Goal: Complete application form: Complete application form

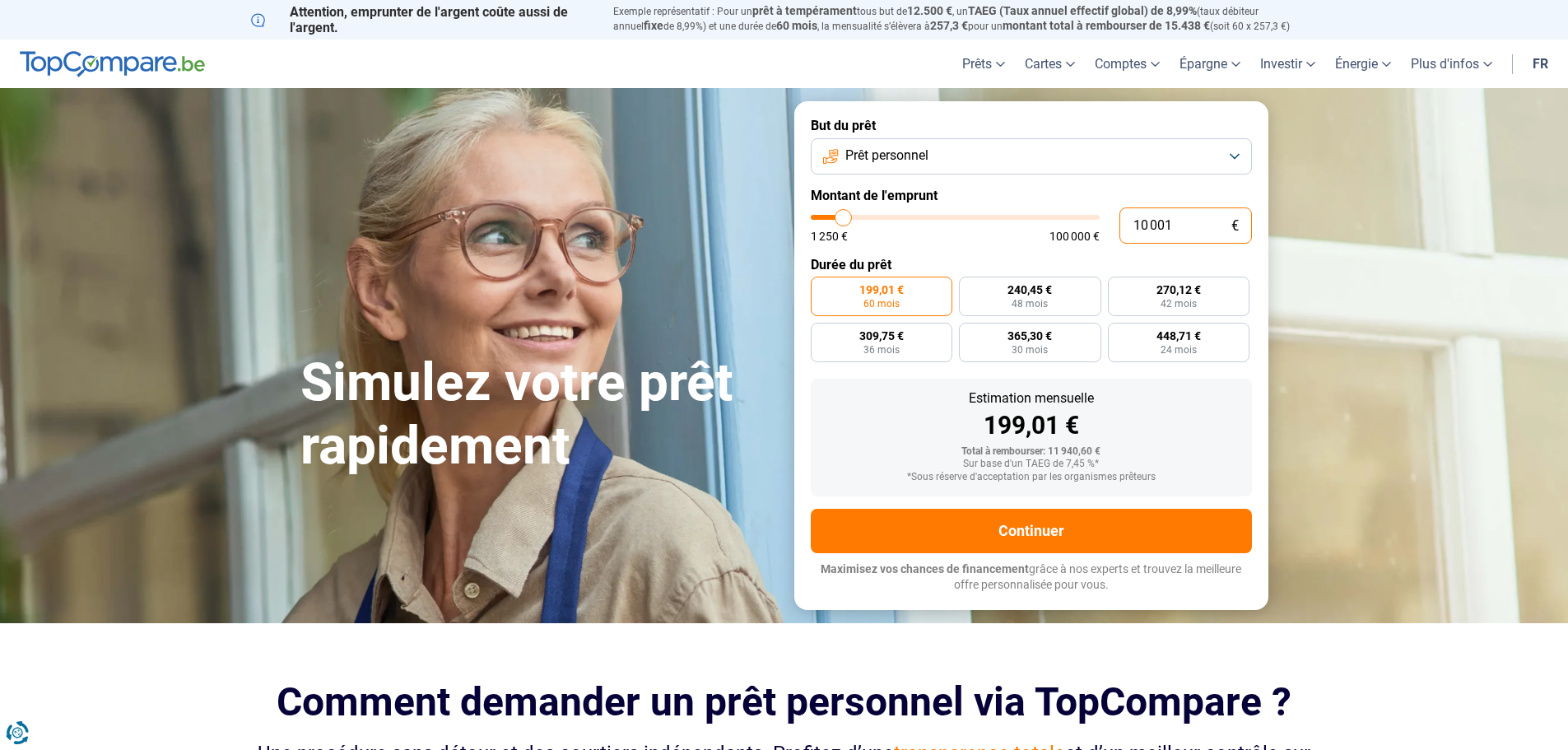
click at [1183, 232] on input "10 001" at bounding box center [1186, 225] width 132 height 36
drag, startPoint x: 1183, startPoint y: 232, endPoint x: 1060, endPoint y: 224, distance: 123.3
click at [1060, 224] on div "10 001 € 1 250 € 100 000 €" at bounding box center [1032, 225] width 441 height 36
type input "10000"
radio input "true"
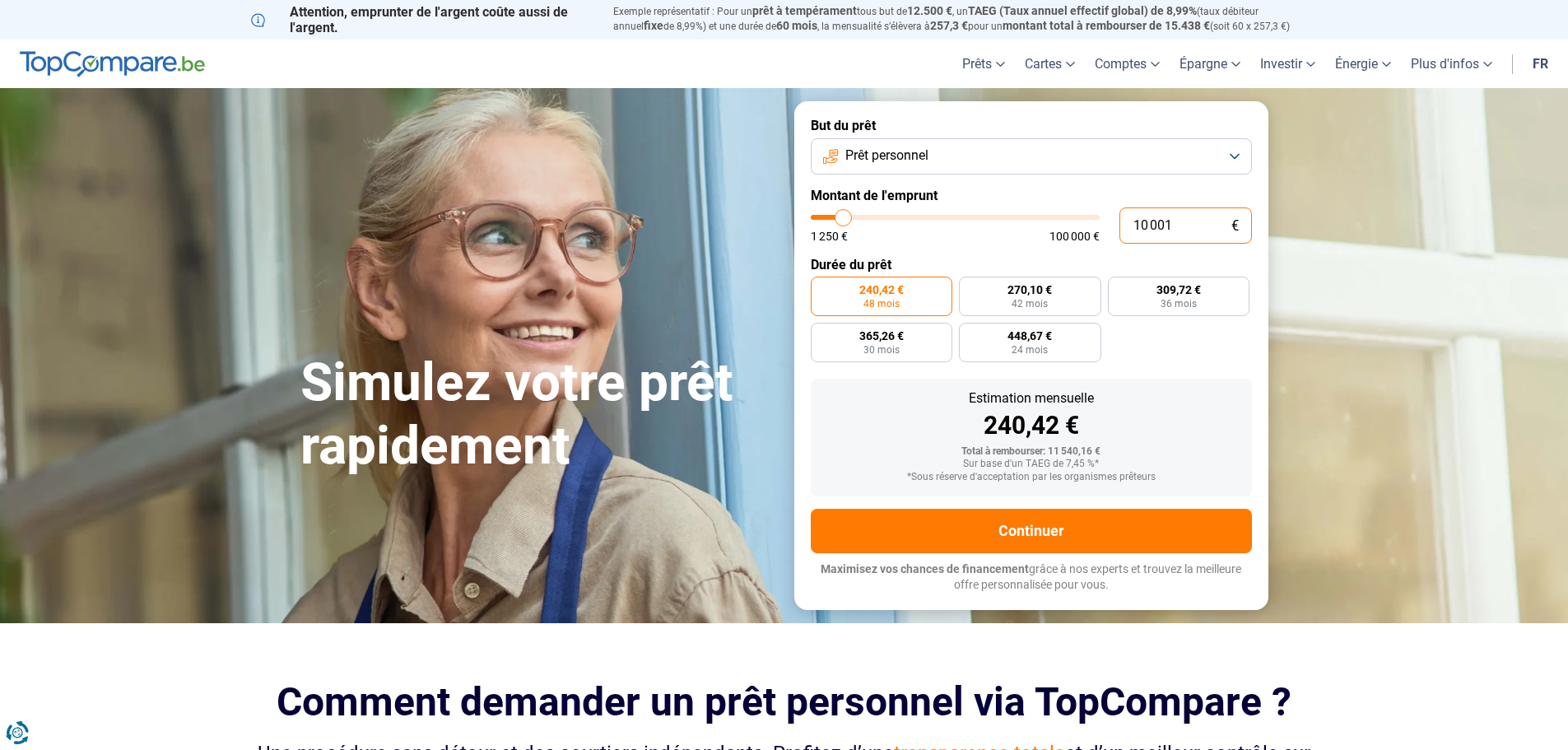
type input "1"
type input "1250"
type input "15"
type input "1250"
type input "150"
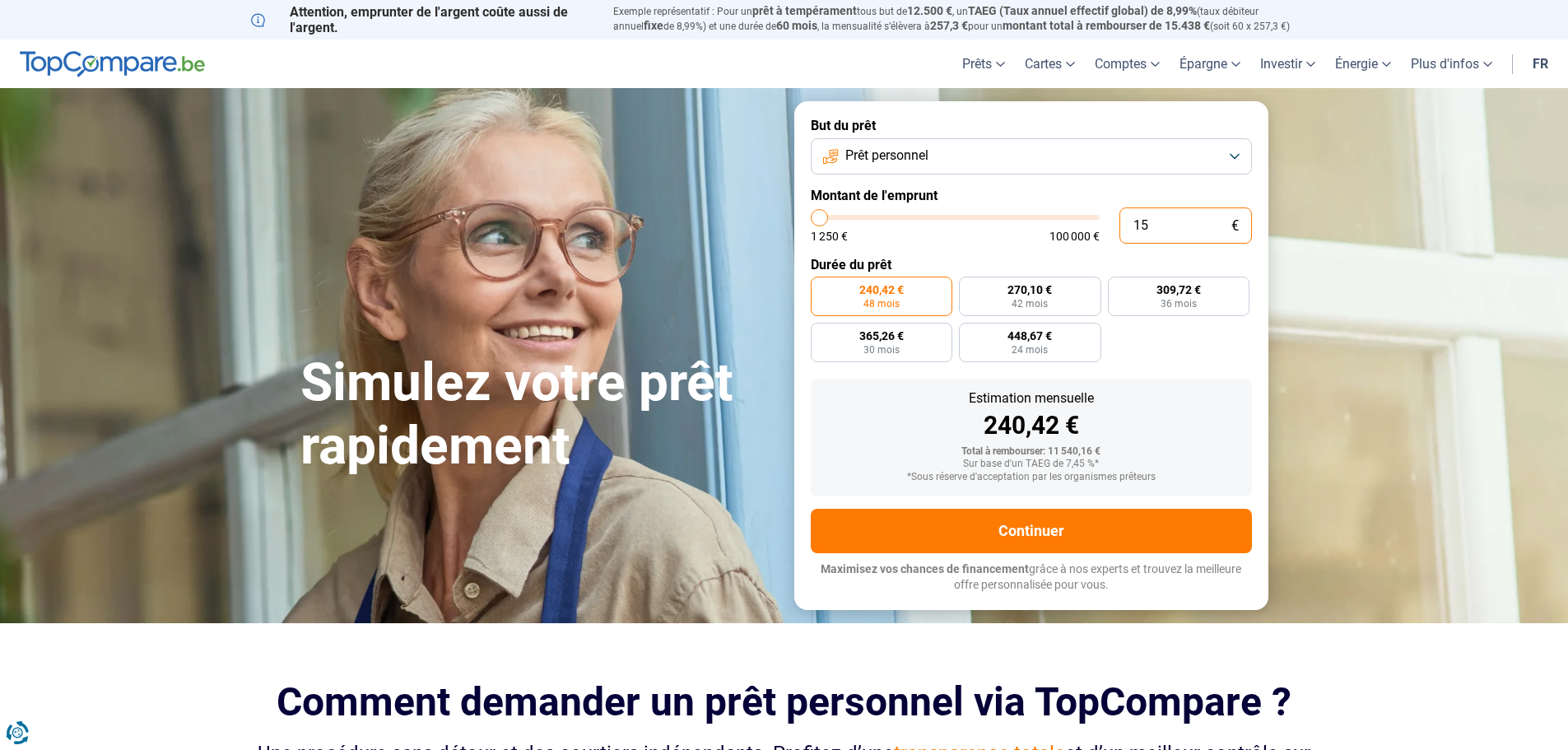
type input "1250"
type input "1 500"
type input "1500"
type input "15 000"
type input "15000"
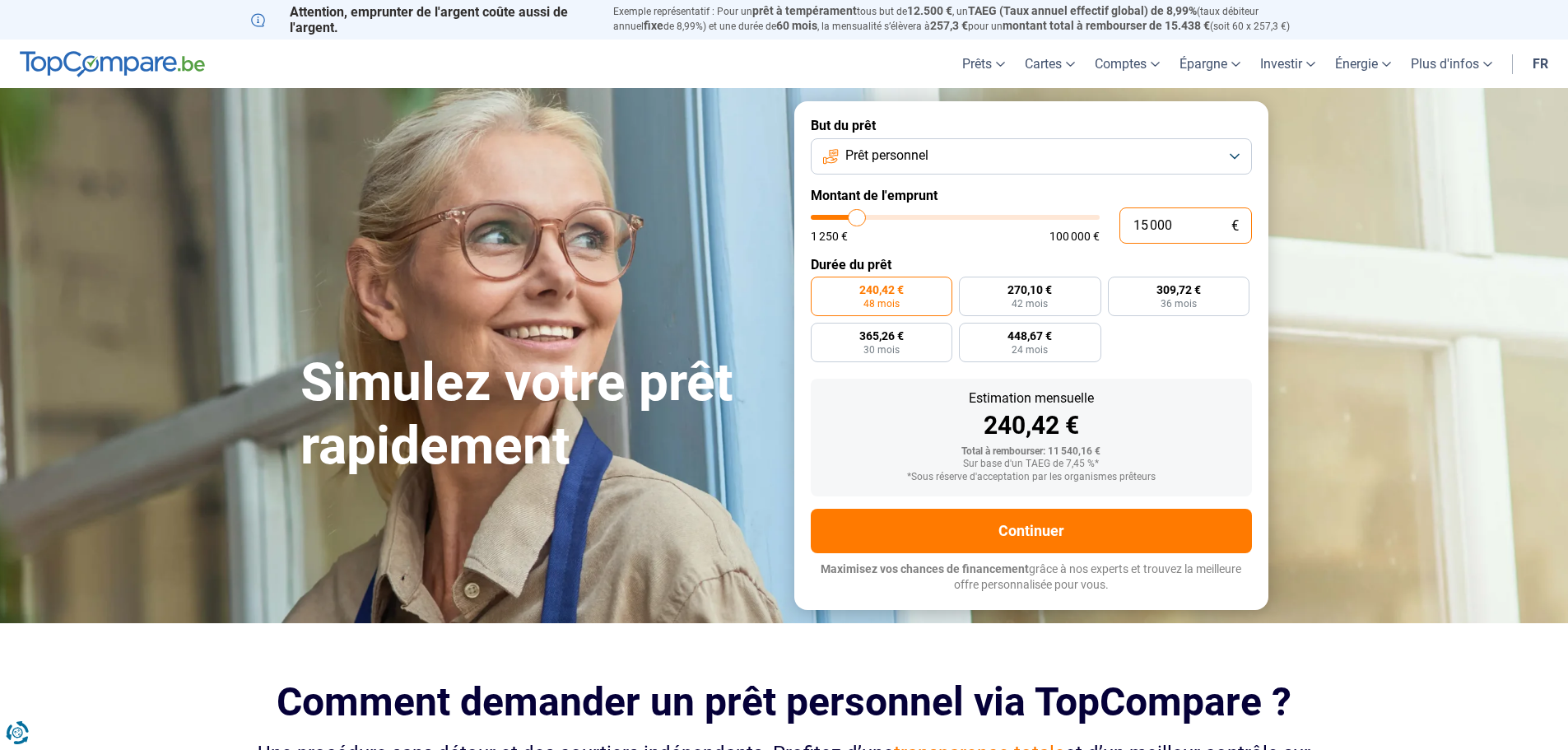
type input "15 000"
radio input "false"
click at [1319, 223] on section "Simulez votre prêt rapidement Simulez votre prêt rapidement But du prêt Prêt pe…" at bounding box center [784, 355] width 1568 height 534
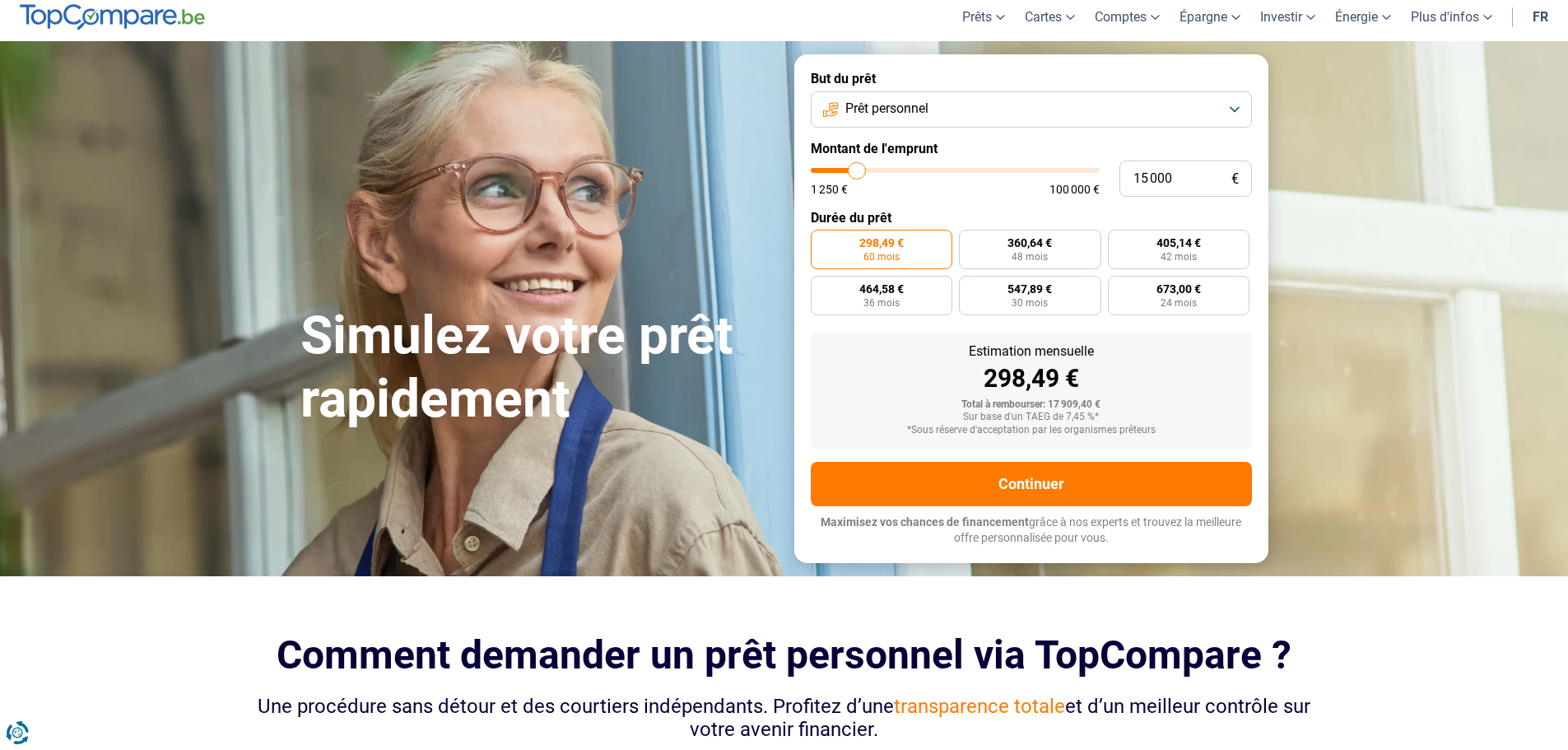
scroll to position [39, 0]
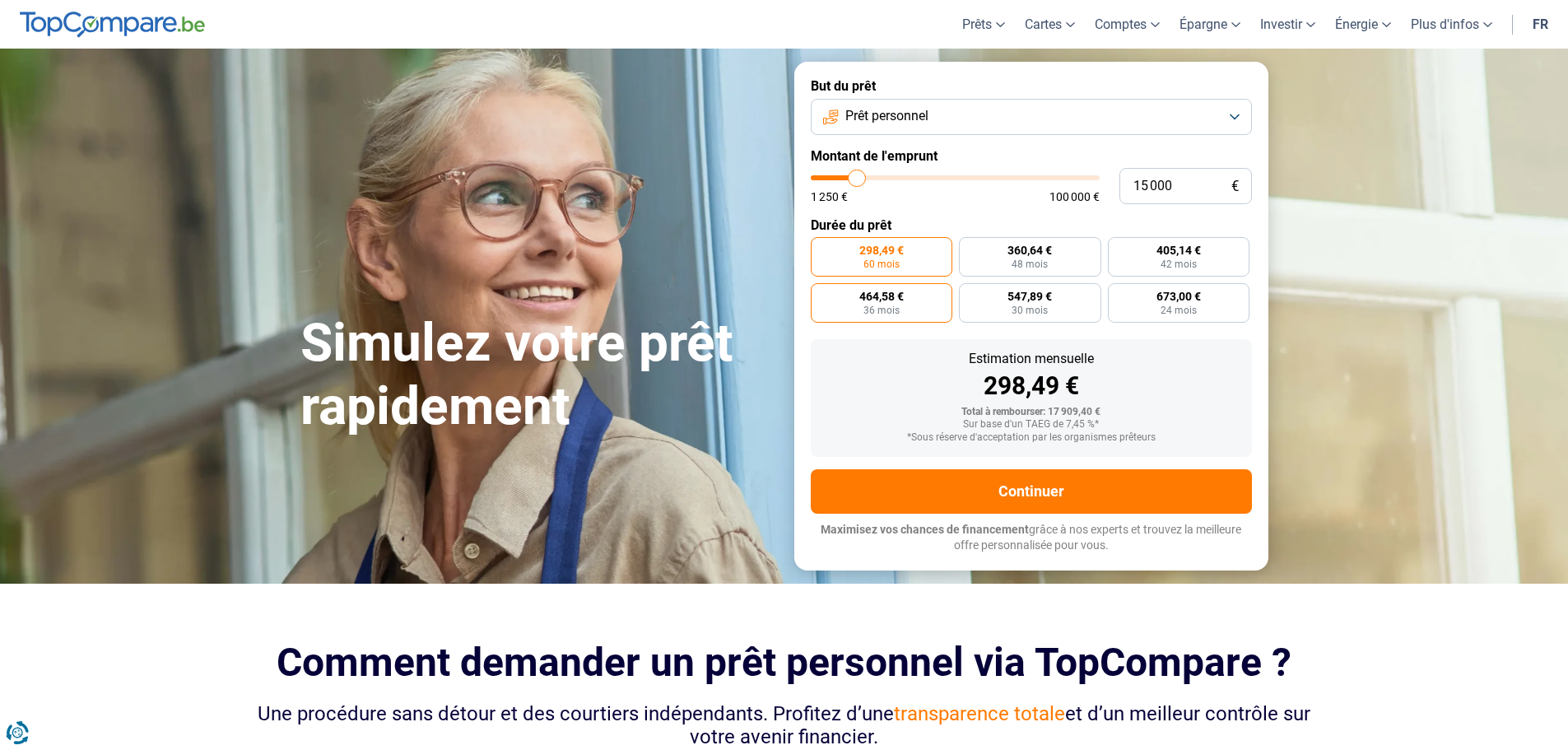
click at [901, 306] on label "464,58 € 36 mois" at bounding box center [882, 302] width 142 height 39
click at [821, 293] on input "464,58 € 36 mois" at bounding box center [816, 288] width 11 height 11
radio input "true"
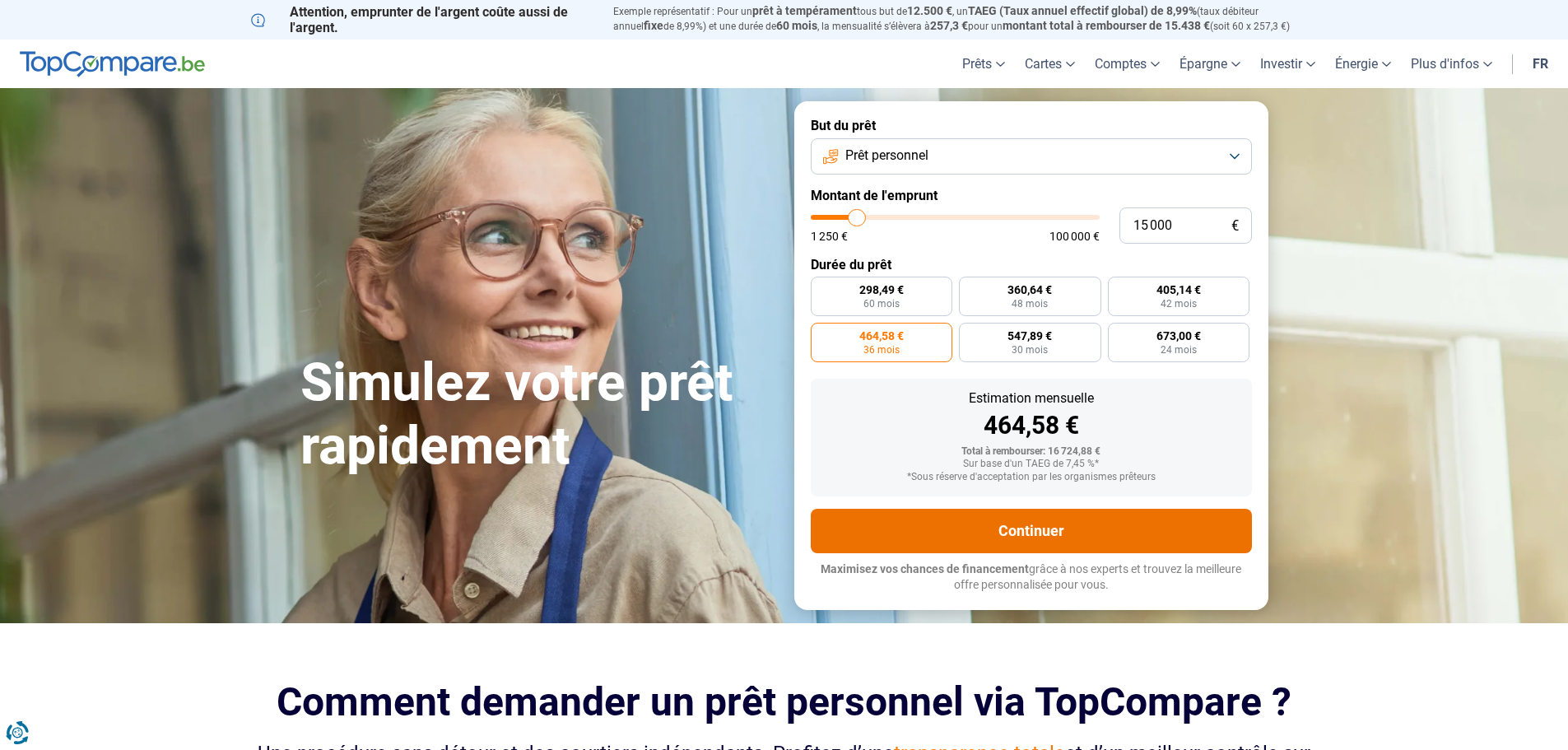
click at [1053, 535] on button "Continuer" at bounding box center [1032, 530] width 441 height 44
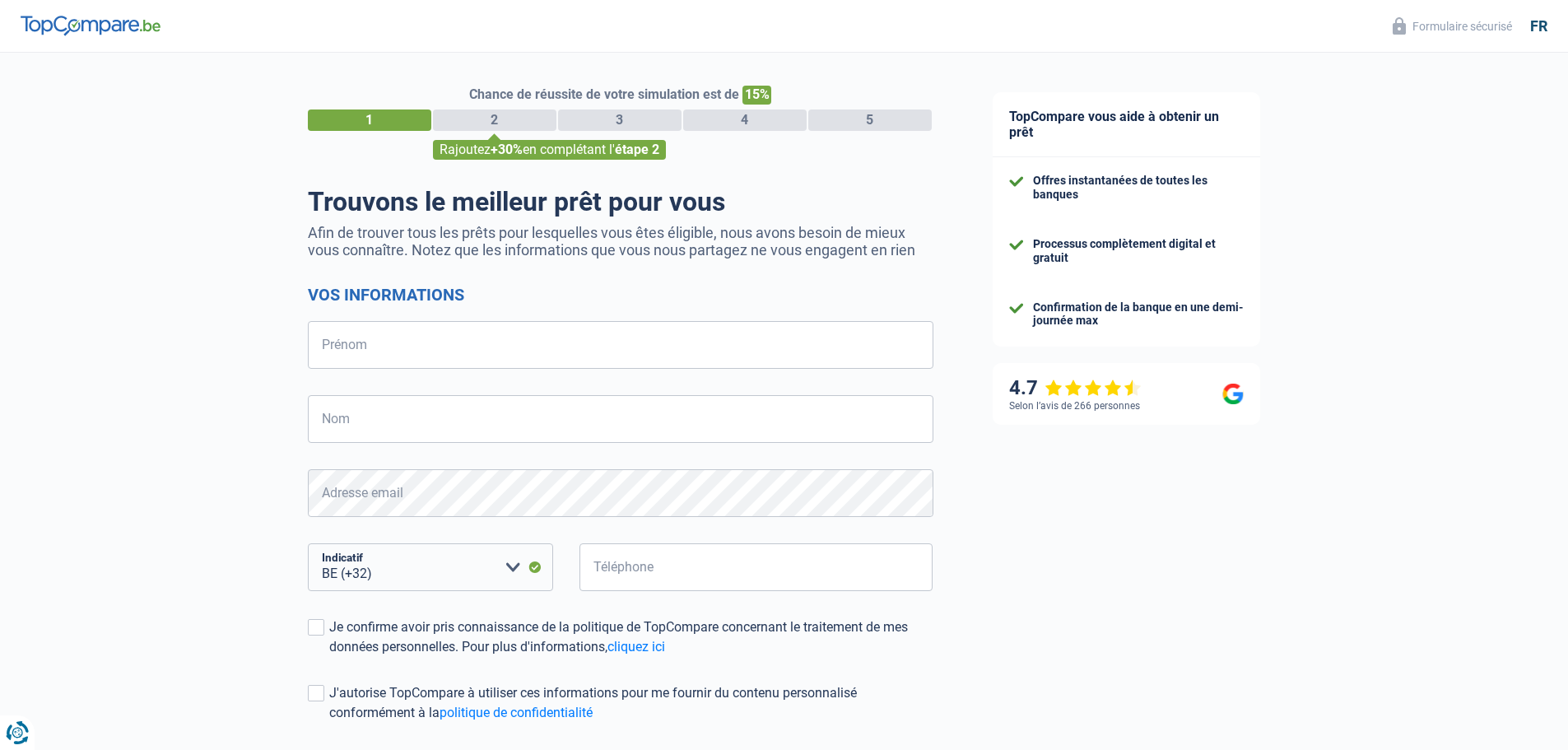
select select "32"
click at [530, 324] on input "Prénom" at bounding box center [621, 345] width 626 height 48
type input "Rabiya"
type input "Ozkan"
type input "493992952"
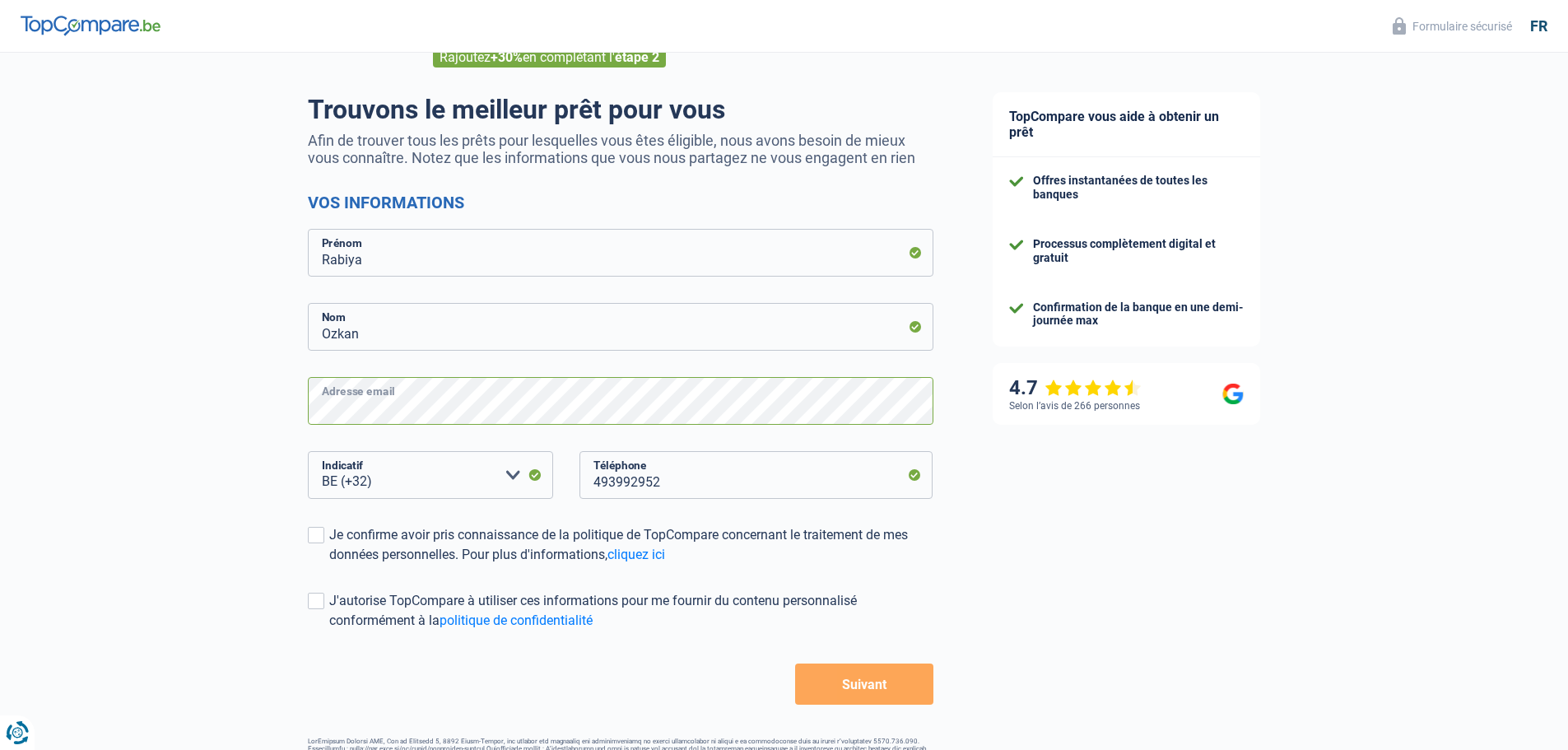
scroll to position [93, 0]
click at [311, 537] on span at bounding box center [316, 533] width 16 height 16
click at [329, 564] on input "Je confirme avoir pris connaissance de la politique de TopCompare concernant le…" at bounding box center [329, 564] width 0 height 0
click at [320, 608] on span at bounding box center [316, 599] width 16 height 16
click at [329, 629] on input "J'autorise TopCompare à utiliser ces informations pour me fournir du contenu pe…" at bounding box center [329, 629] width 0 height 0
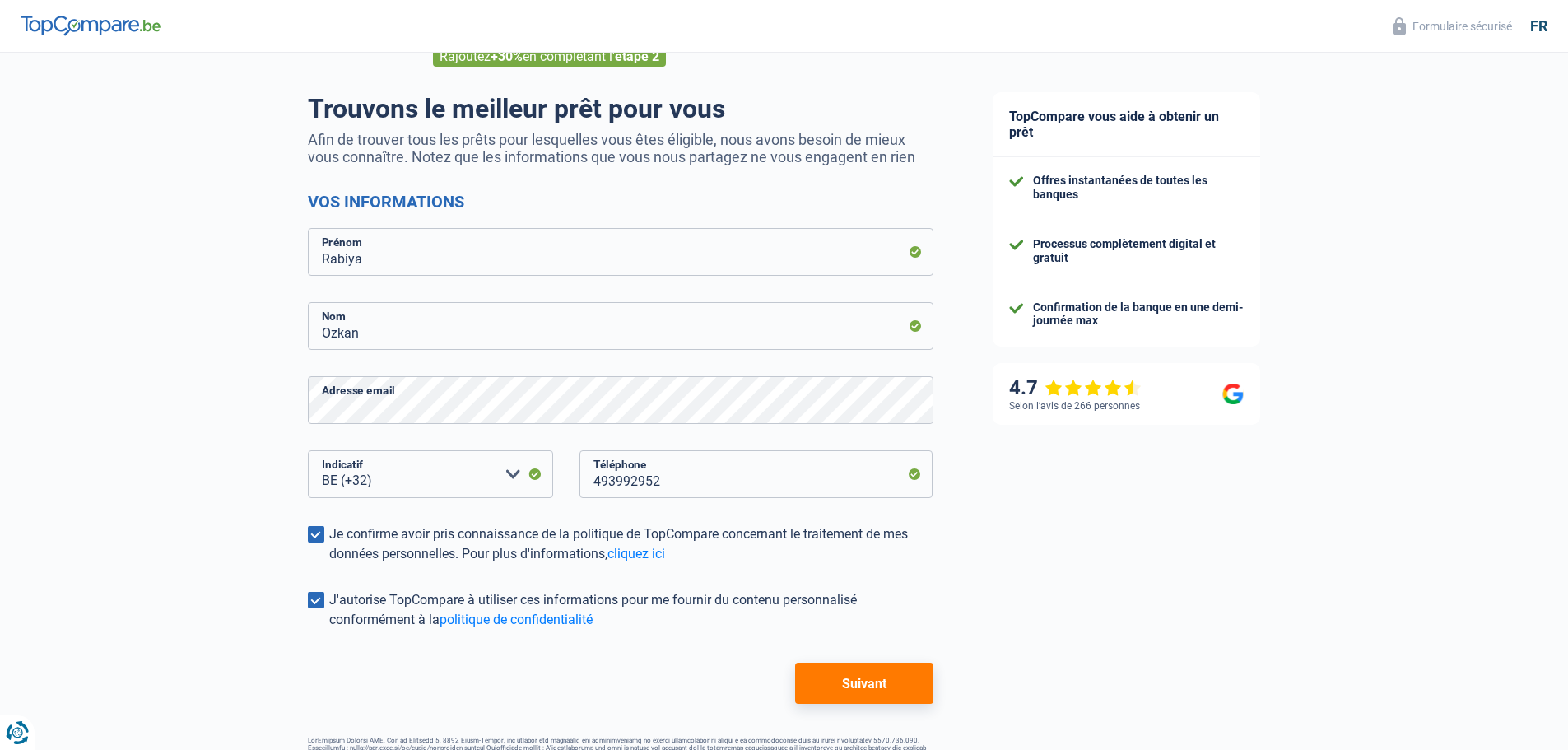
click at [902, 703] on button "Suivant" at bounding box center [864, 683] width 137 height 41
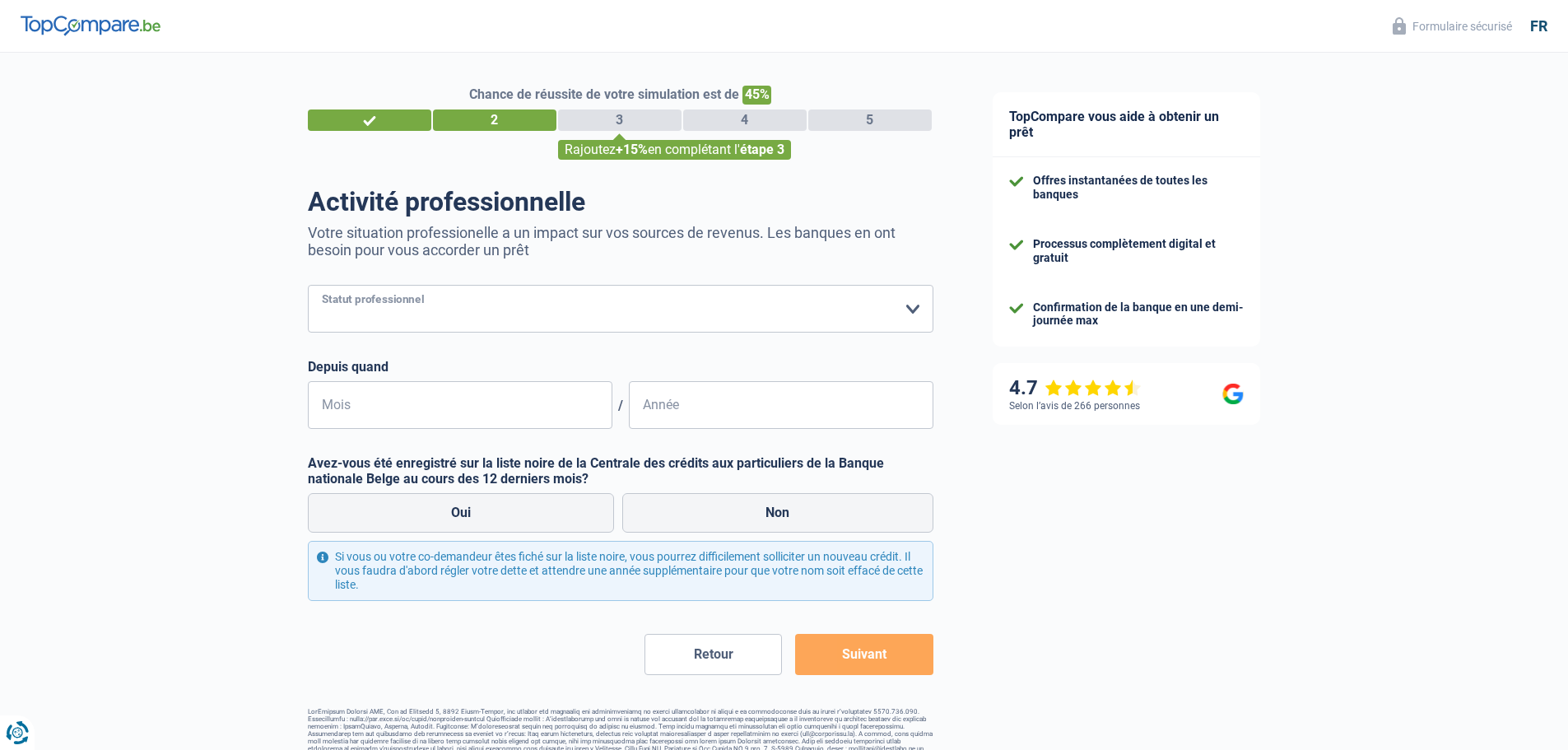
click at [617, 319] on select "Ouvrier Employé privé Employé public Invalide Indépendant Pensionné Chômeur Mut…" at bounding box center [621, 309] width 626 height 48
select select "privateEmployee"
click at [308, 287] on select "Ouvrier Employé privé Employé public Invalide Indépendant Pensionné Chômeur Mut…" at bounding box center [621, 309] width 626 height 48
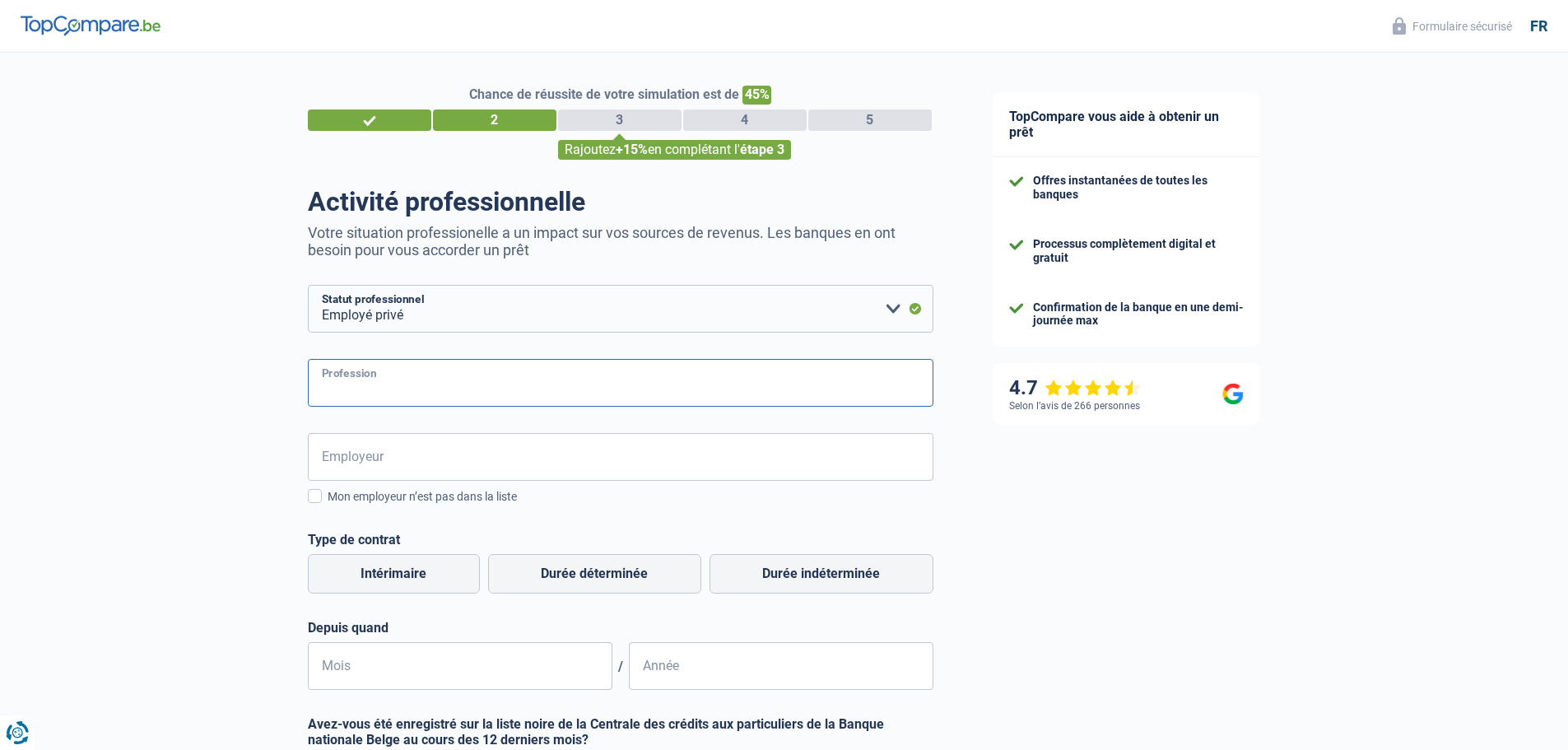
click at [536, 387] on input "Profession" at bounding box center [621, 383] width 626 height 48
type input "Office manager"
click at [483, 457] on input "Employeur" at bounding box center [621, 457] width 626 height 48
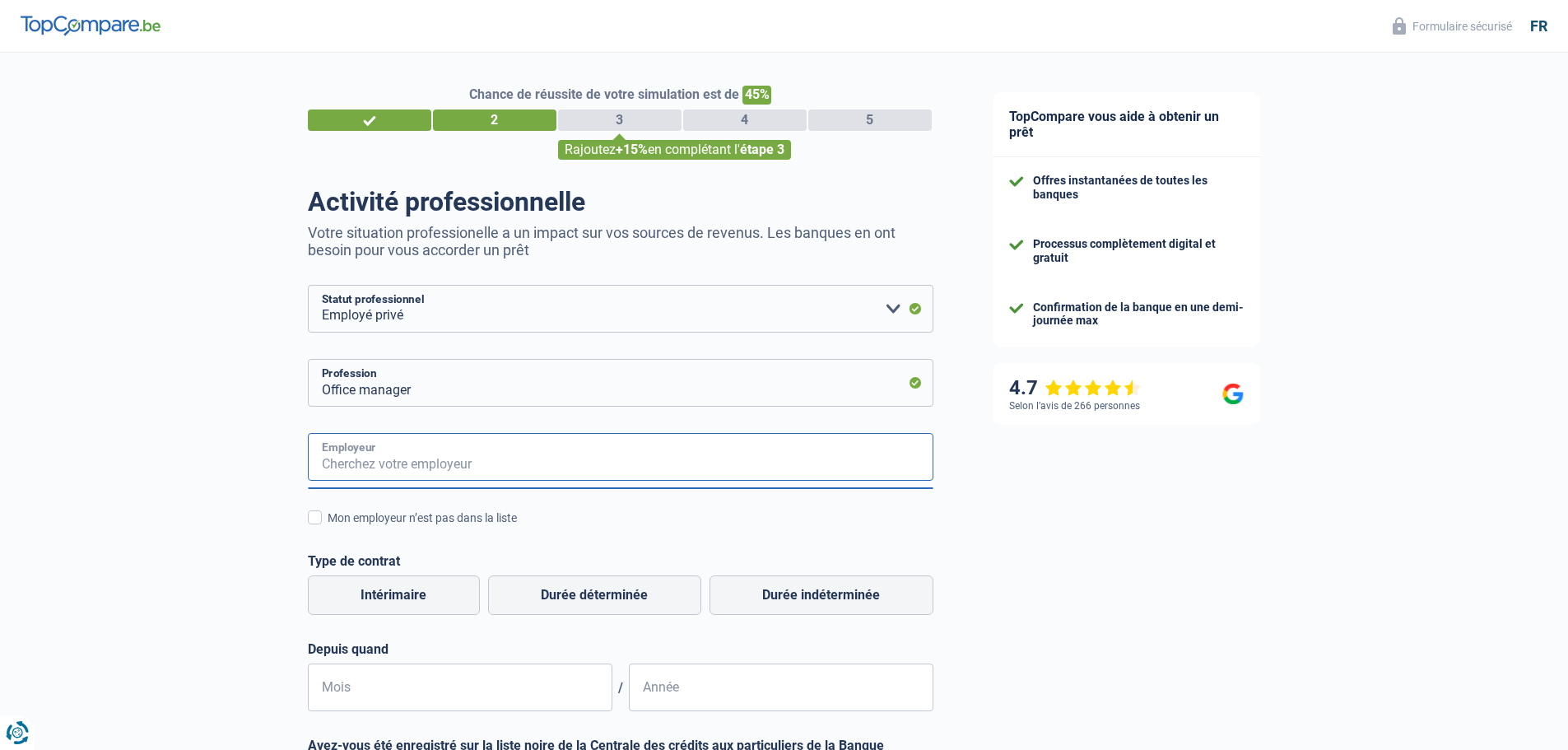
click at [483, 457] on input "Employeur" at bounding box center [621, 457] width 626 height 48
click at [464, 459] on input "Employeur" at bounding box center [621, 457] width 626 height 48
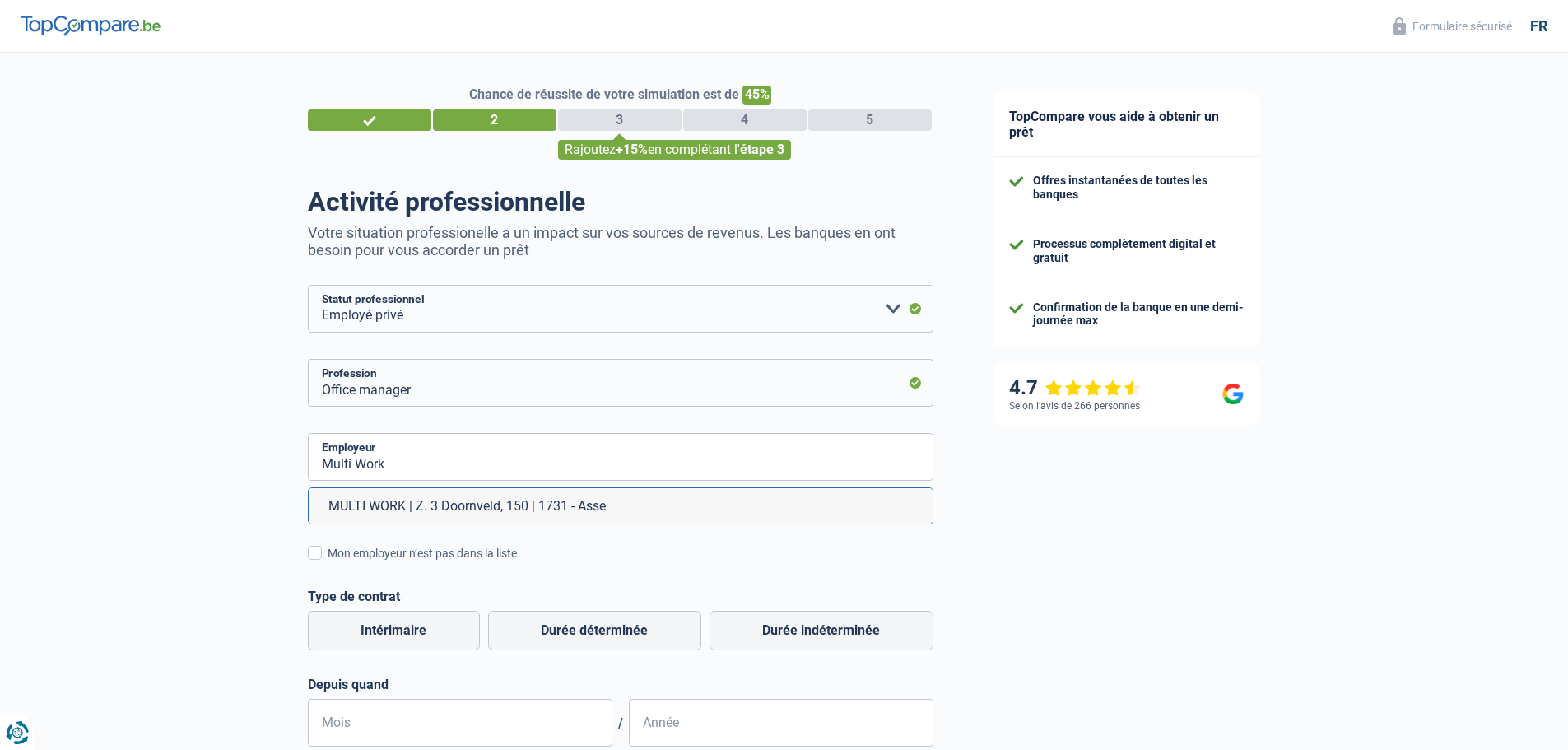
click at [481, 508] on li "MULTI WORK | Z. 3 Doornveld, 150 | 1731 - Asse" at bounding box center [621, 505] width 624 height 35
type input "MULTI WORK | Z. 3 Doornveld, 150 | 1731 - Asse"
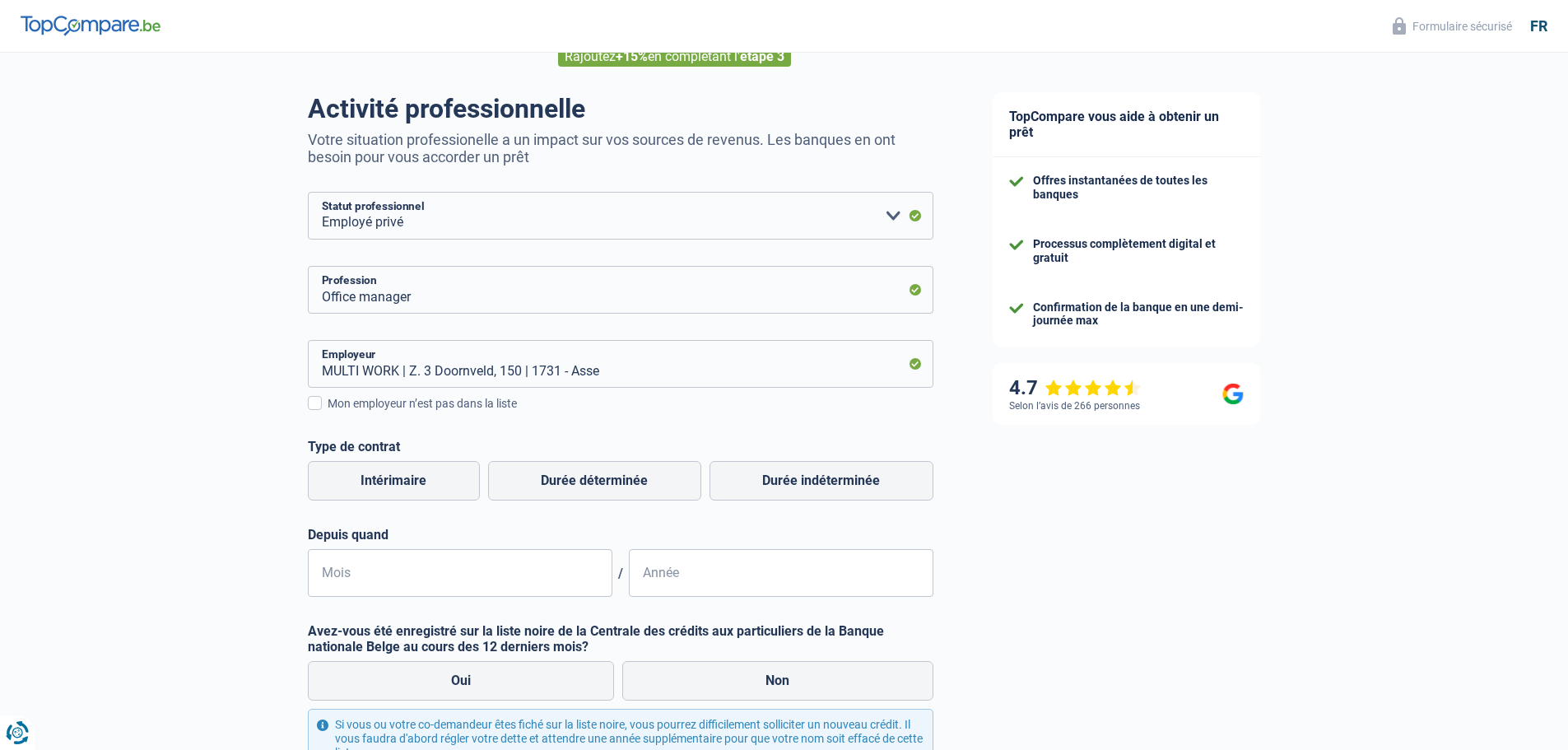
scroll to position [94, 0]
click at [800, 478] on label "Durée indéterminée" at bounding box center [821, 480] width 224 height 39
click at [800, 478] on input "Durée indéterminée" at bounding box center [821, 480] width 224 height 39
radio input "true"
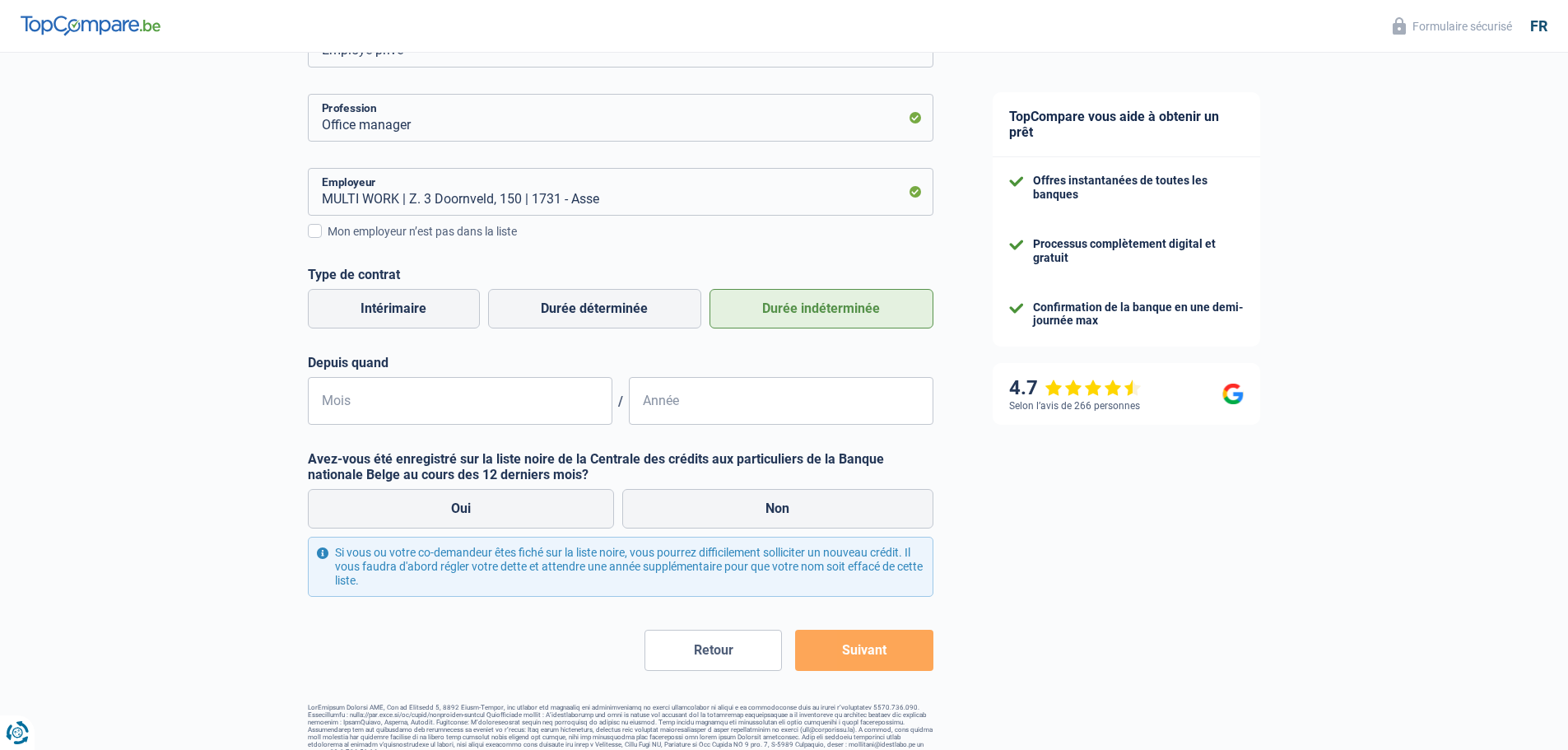
scroll to position [283, 0]
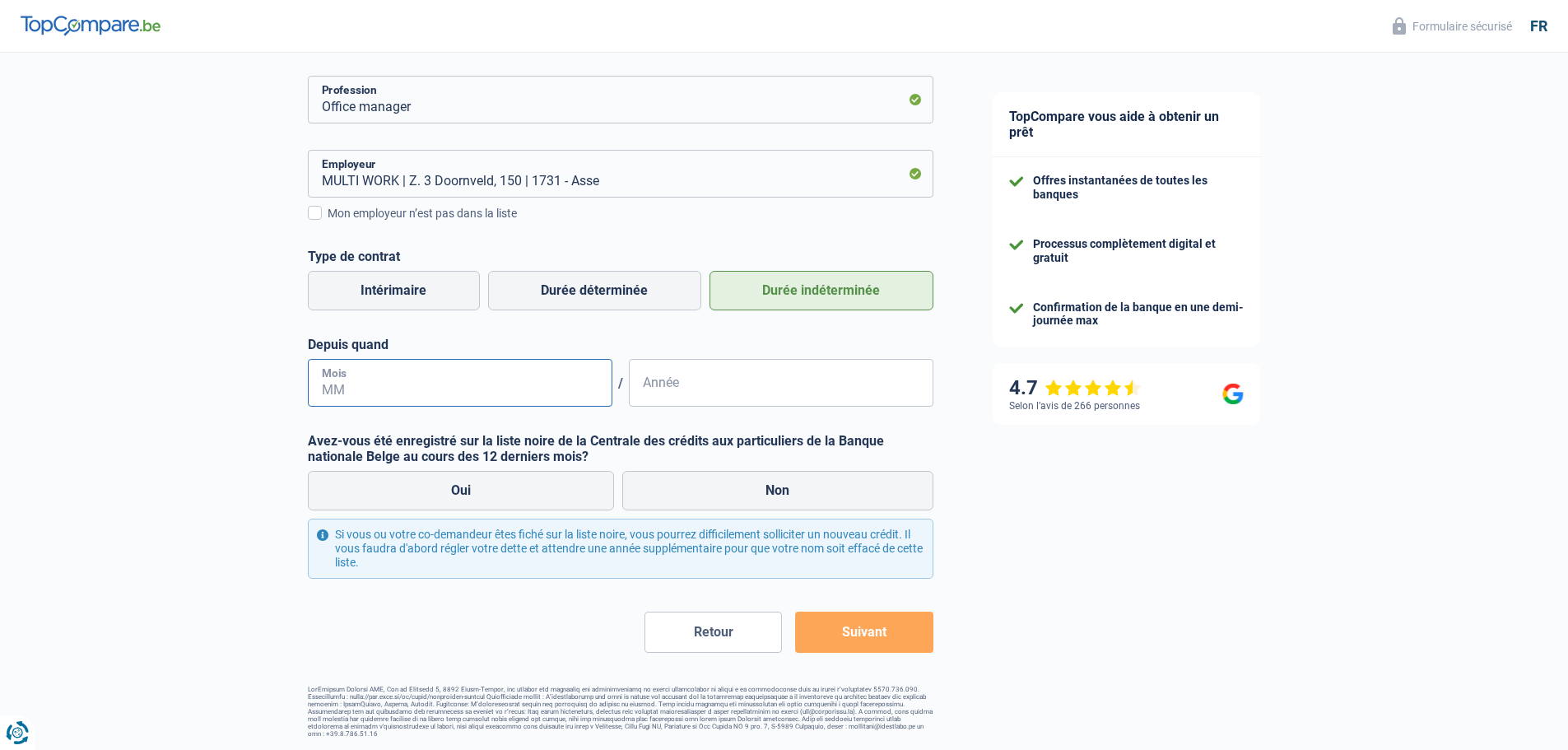
click at [403, 371] on input "Mois" at bounding box center [460, 383] width 304 height 48
type input "01"
type input "2024"
click at [762, 485] on label "Non" at bounding box center [778, 490] width 311 height 39
click at [762, 485] on input "Non" at bounding box center [778, 490] width 311 height 39
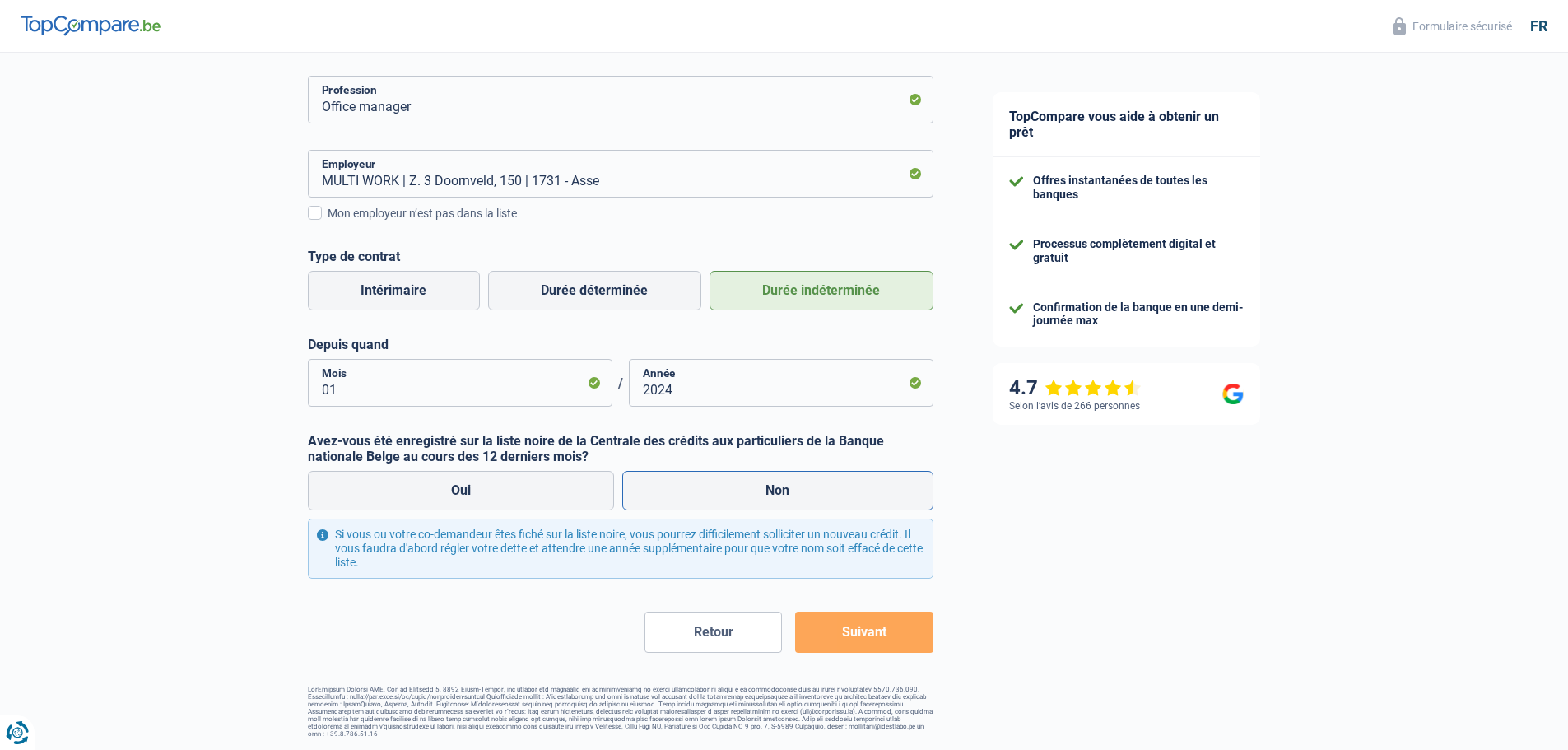
radio input "true"
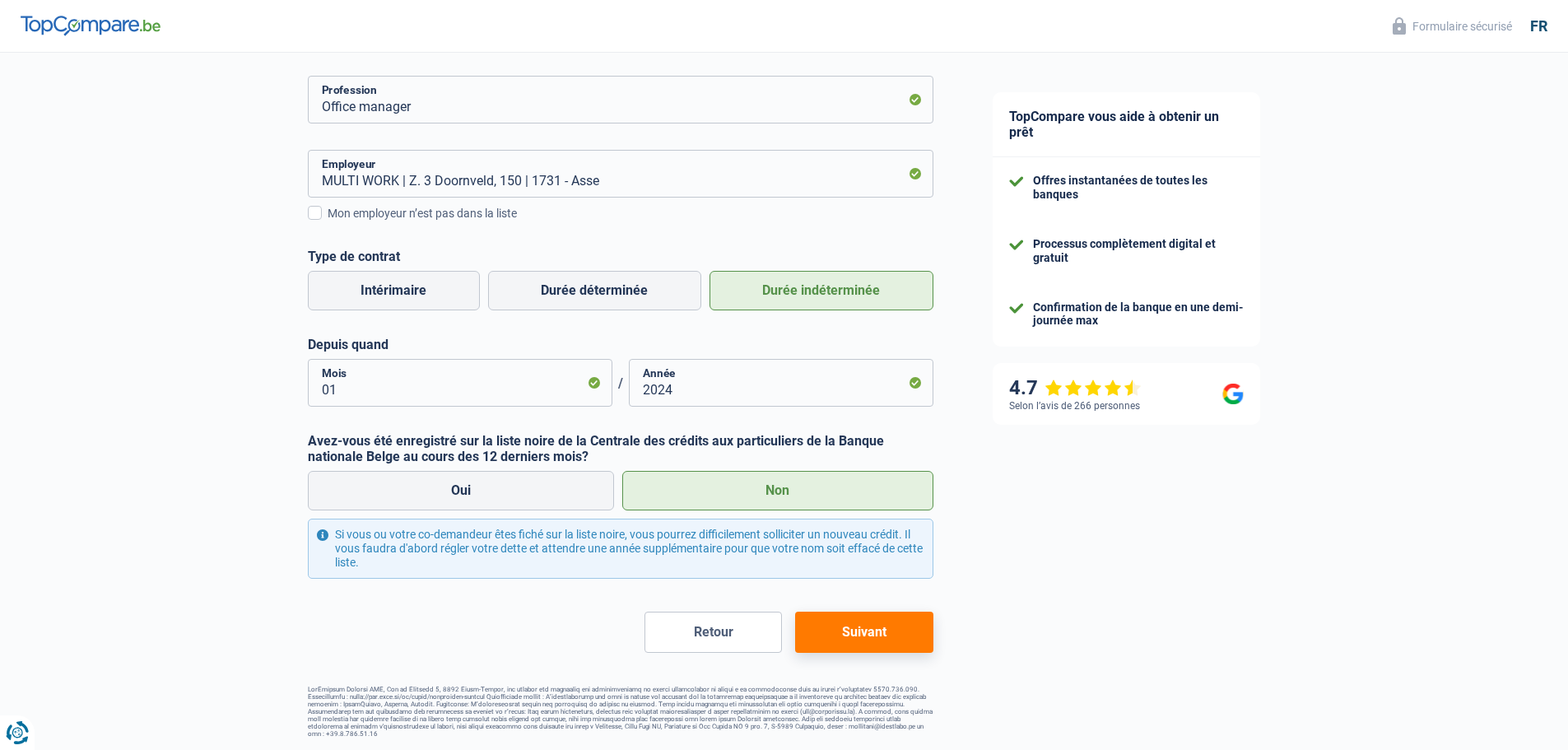
click at [885, 628] on button "Suivant" at bounding box center [864, 631] width 137 height 41
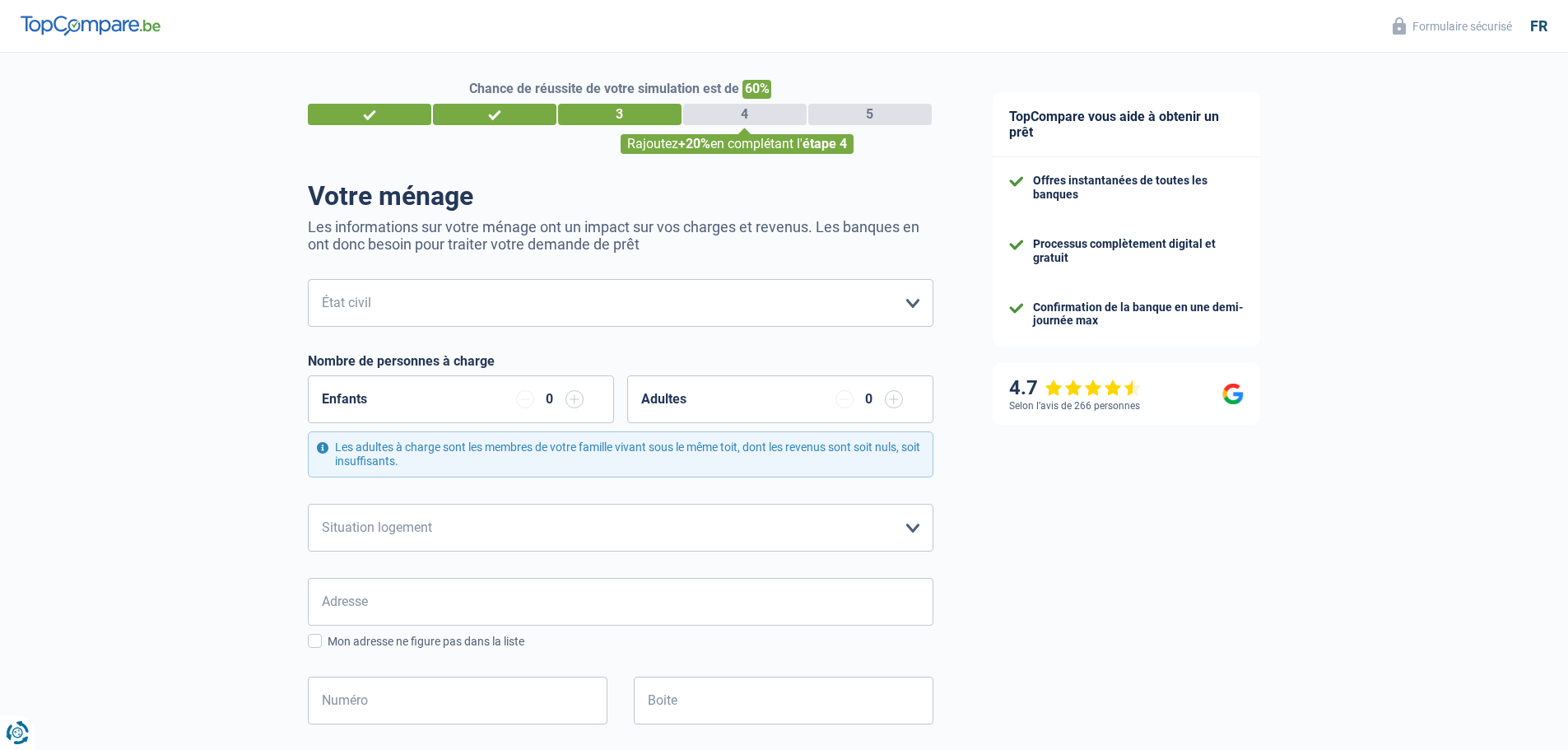
scroll to position [11, 0]
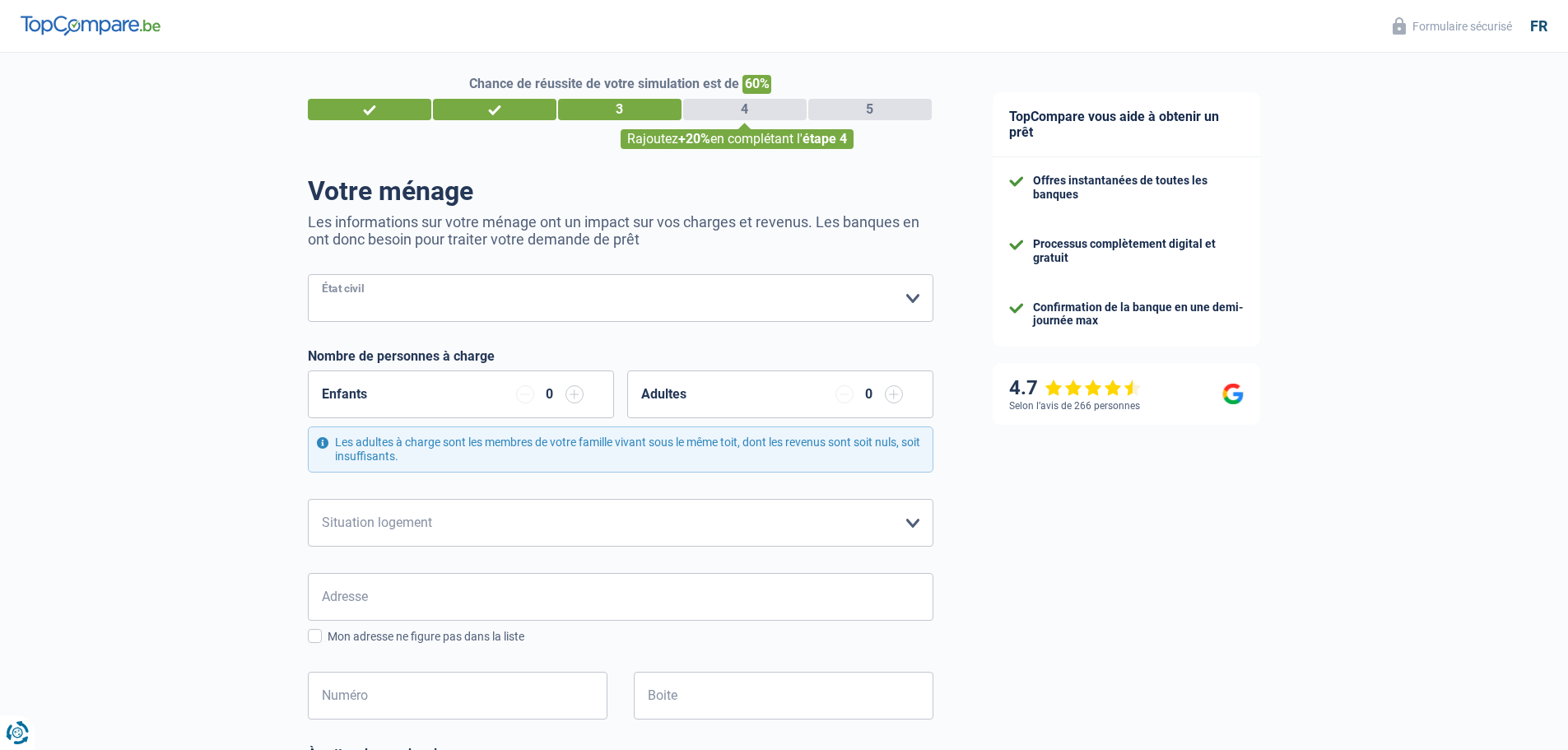
click at [742, 314] on select "Célibataire Marié(e) Cohabitant(e) légal(e) Divorcé(e) Veuf(ve) Séparé (de fait…" at bounding box center [621, 298] width 626 height 48
select select "married"
click at [308, 275] on select "Célibataire Marié(e) Cohabitant(e) légal(e) Divorcé(e) Veuf(ve) Séparé (de fait…" at bounding box center [621, 298] width 626 height 48
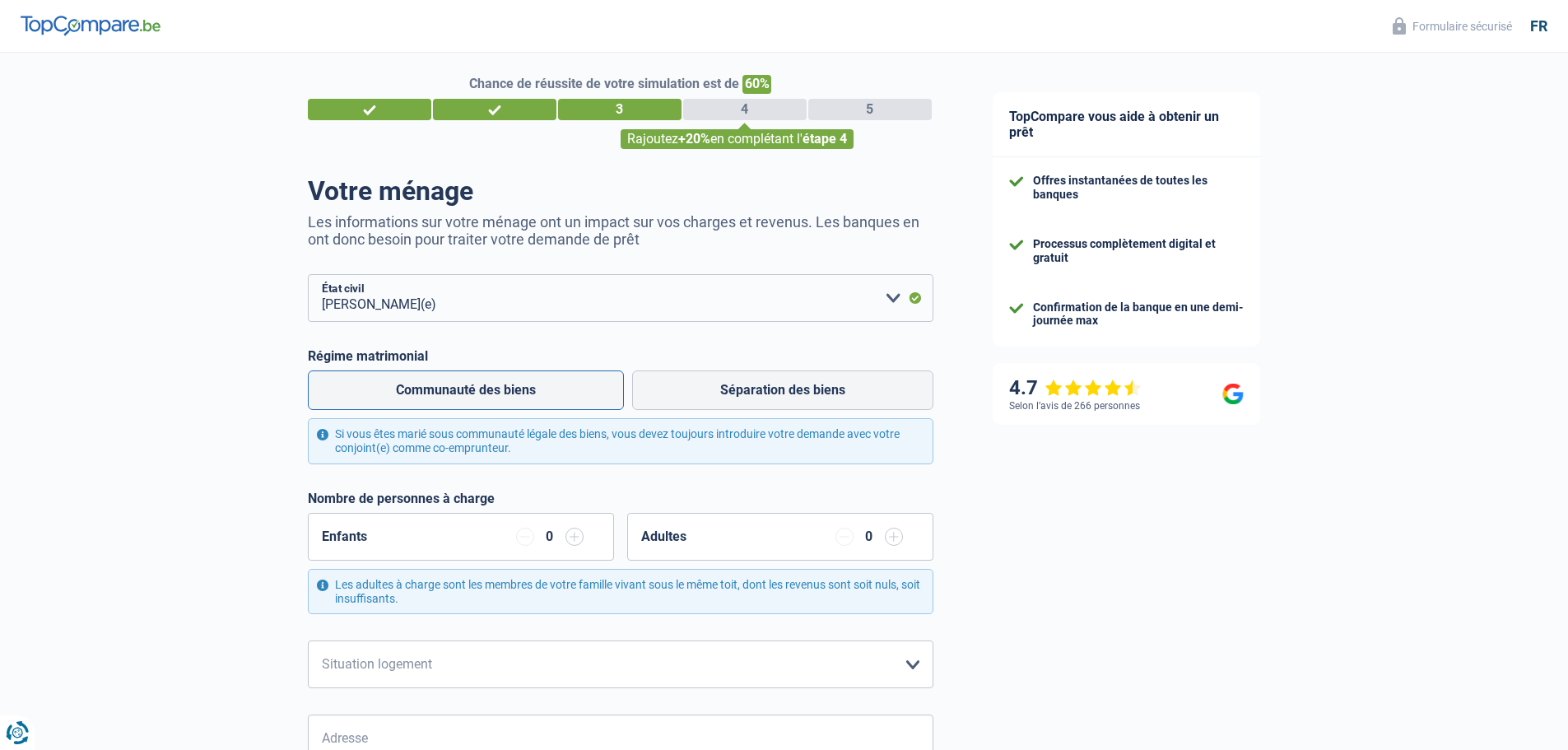
click at [542, 391] on label "Communauté des biens" at bounding box center [465, 389] width 316 height 39
click at [542, 391] on input "Communauté des biens" at bounding box center [465, 389] width 316 height 39
radio input "true"
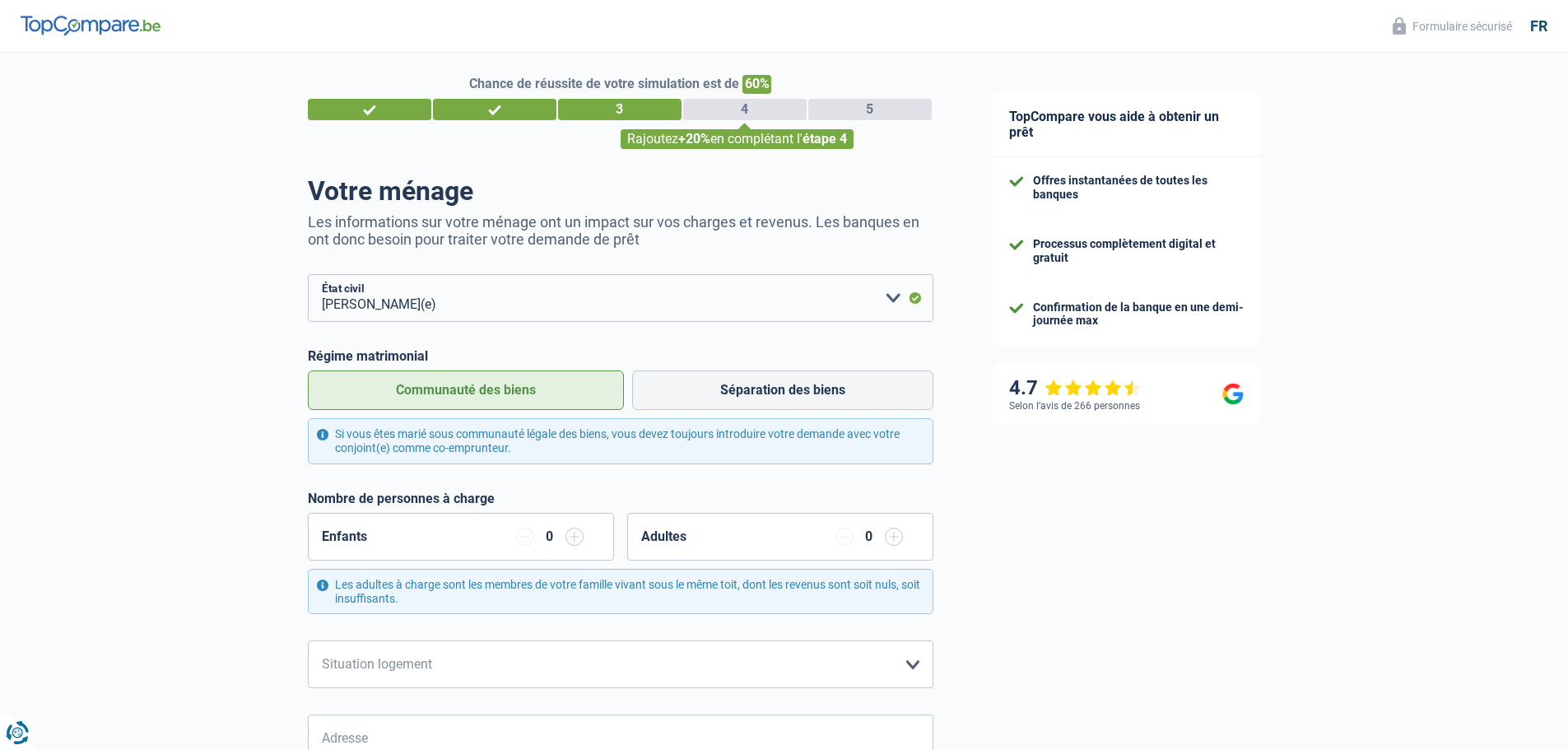
click at [576, 542] on input "button" at bounding box center [574, 536] width 18 height 18
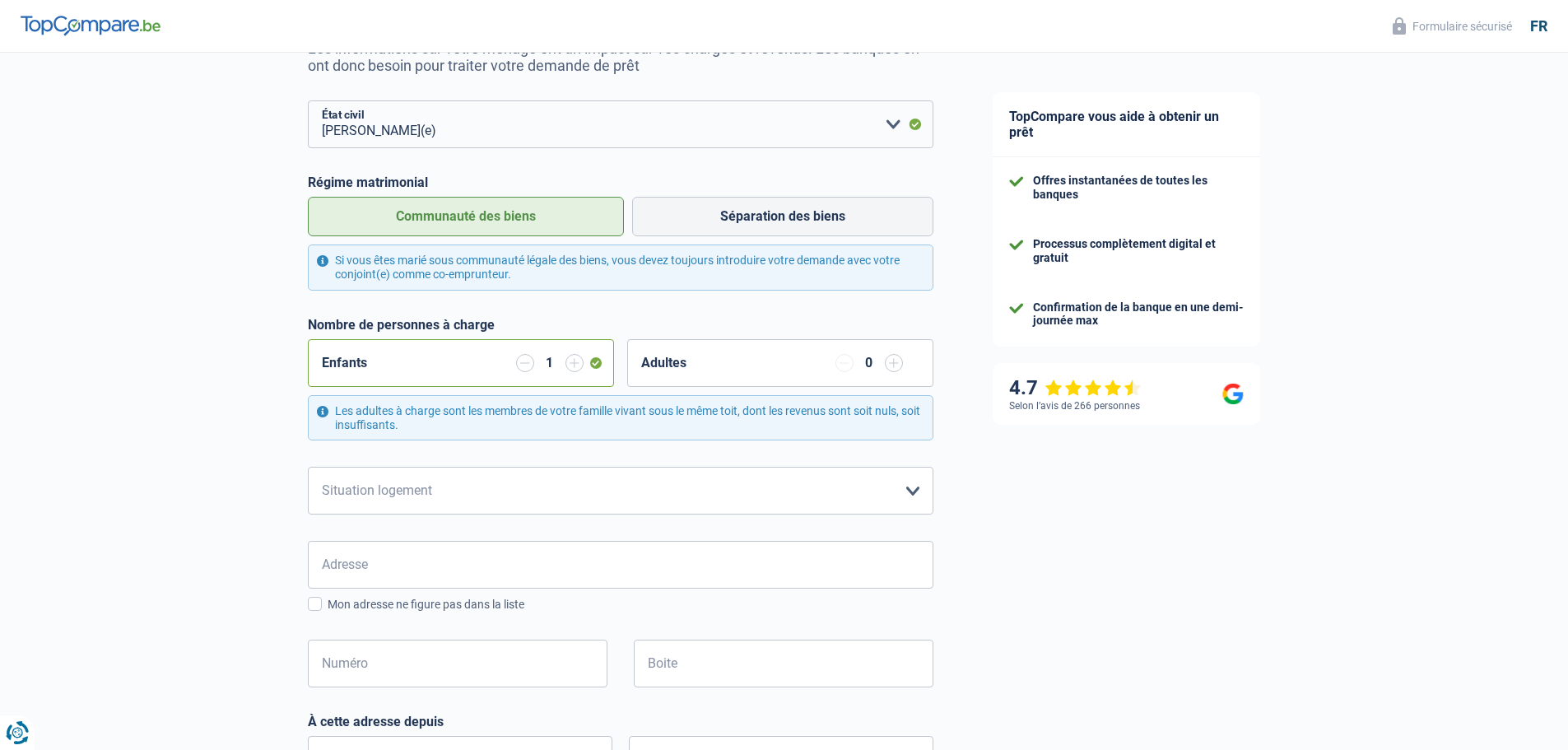
scroll to position [185, 0]
click at [767, 487] on select "Locataire Propriétaire avec prêt hypothécaire Propriétaire sans prêt hypothécai…" at bounding box center [621, 490] width 626 height 48
select select "ownerWithMortgage"
click at [308, 467] on select "Locataire Propriétaire avec prêt hypothécaire Propriétaire sans prêt hypothécai…" at bounding box center [621, 490] width 626 height 48
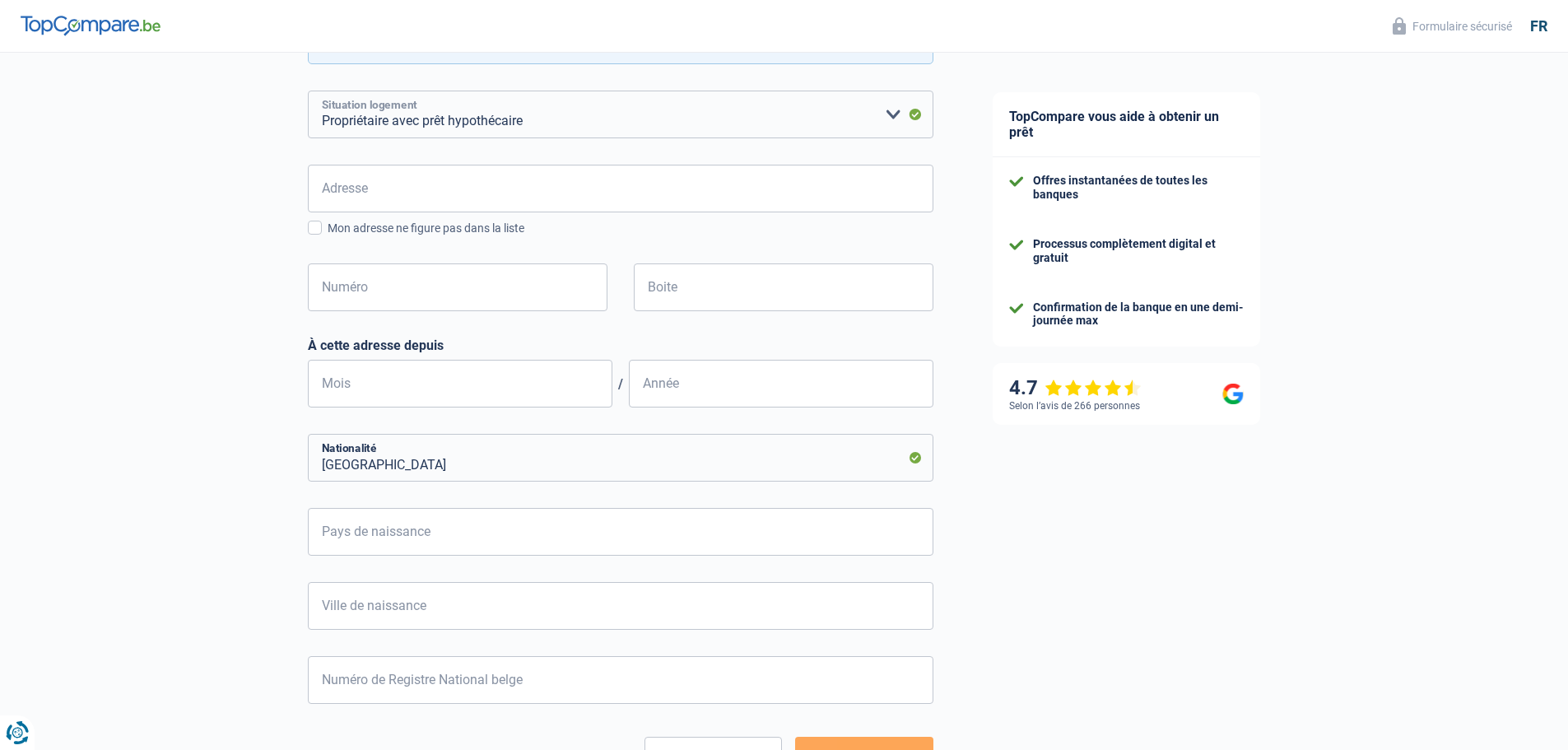
scroll to position [686, 0]
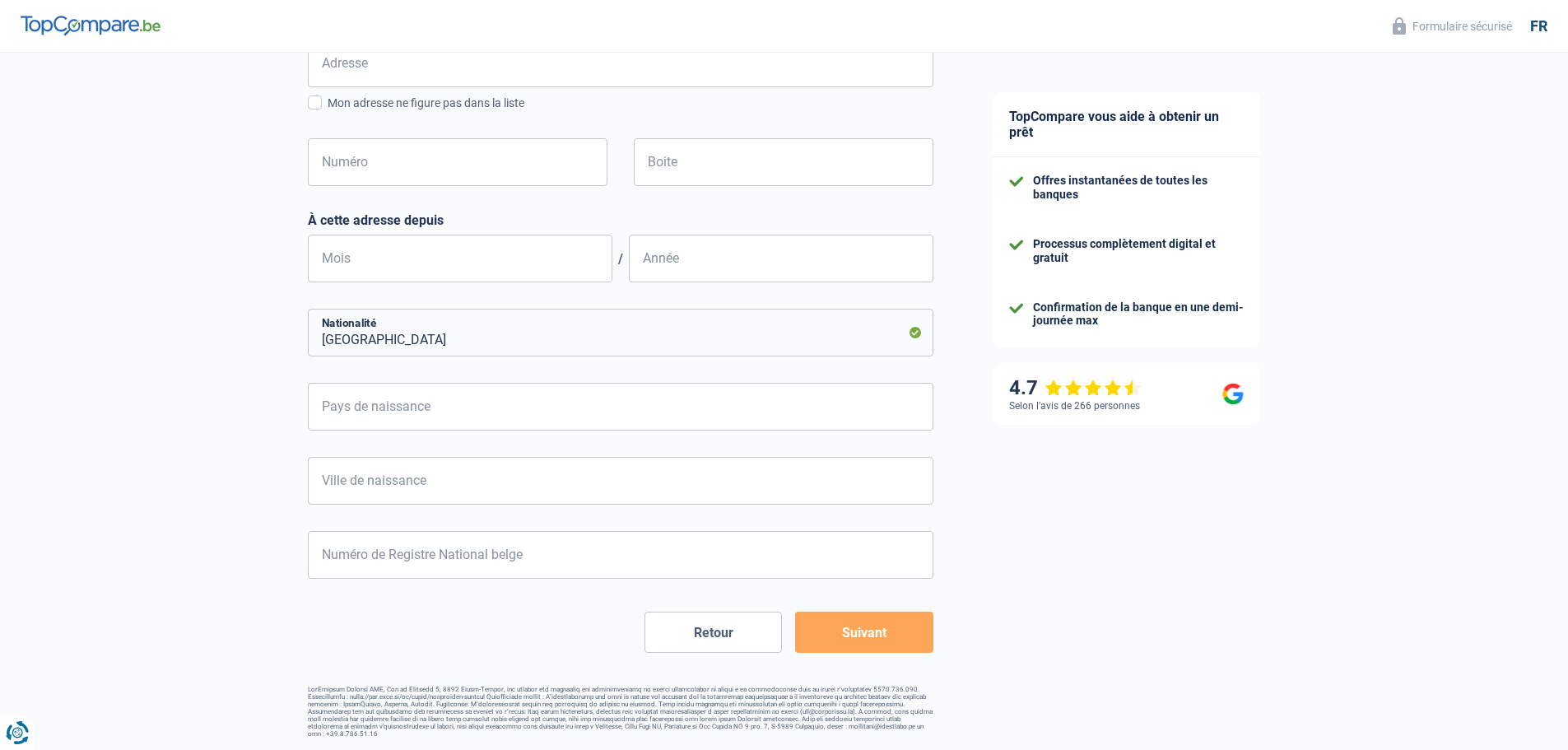
click at [846, 636] on button "Suivant" at bounding box center [864, 631] width 137 height 41
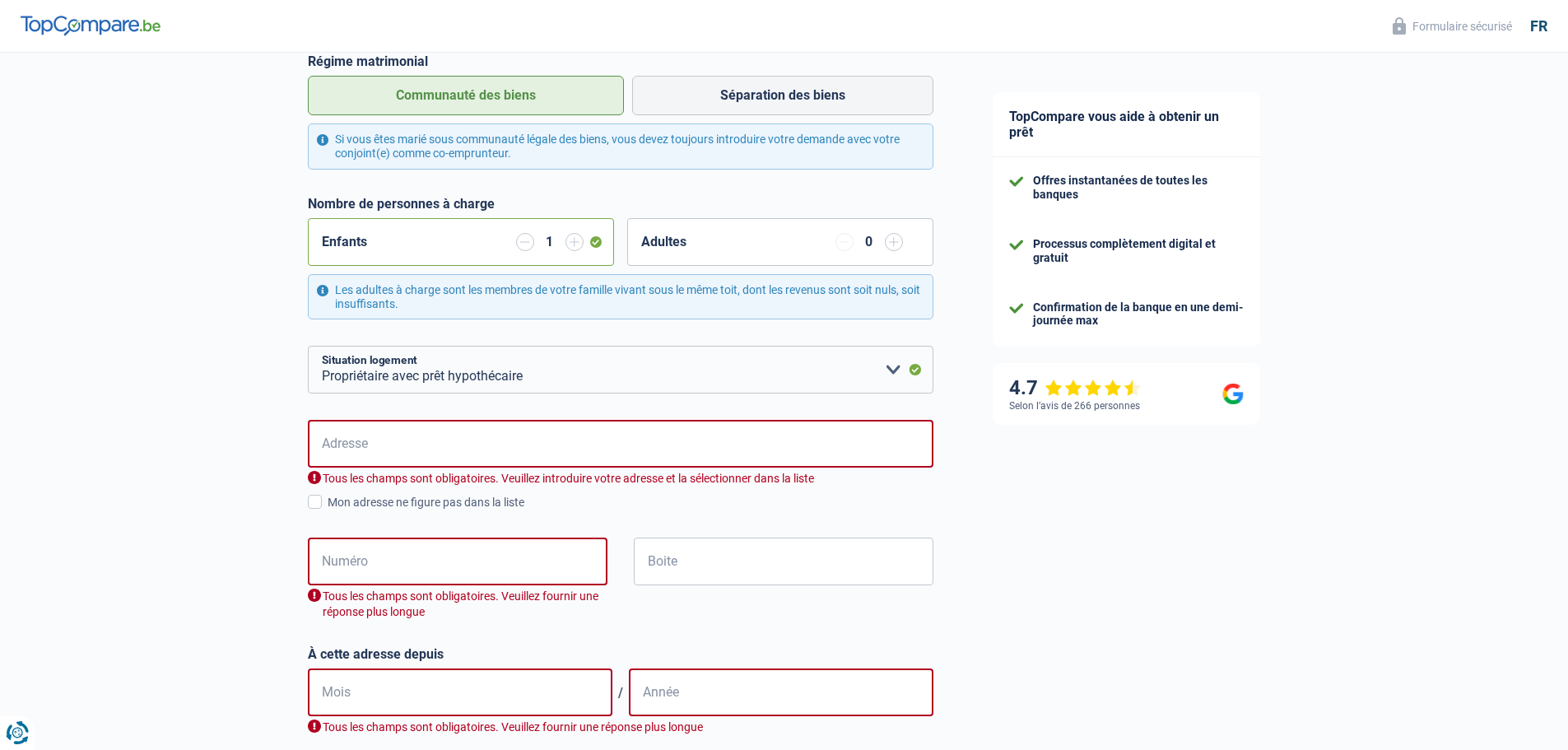
scroll to position [306, 0]
click at [438, 445] on input "Adresse" at bounding box center [621, 443] width 626 height 48
type input "Irislaan, 1702, Dilbeek, BE"
type input "7"
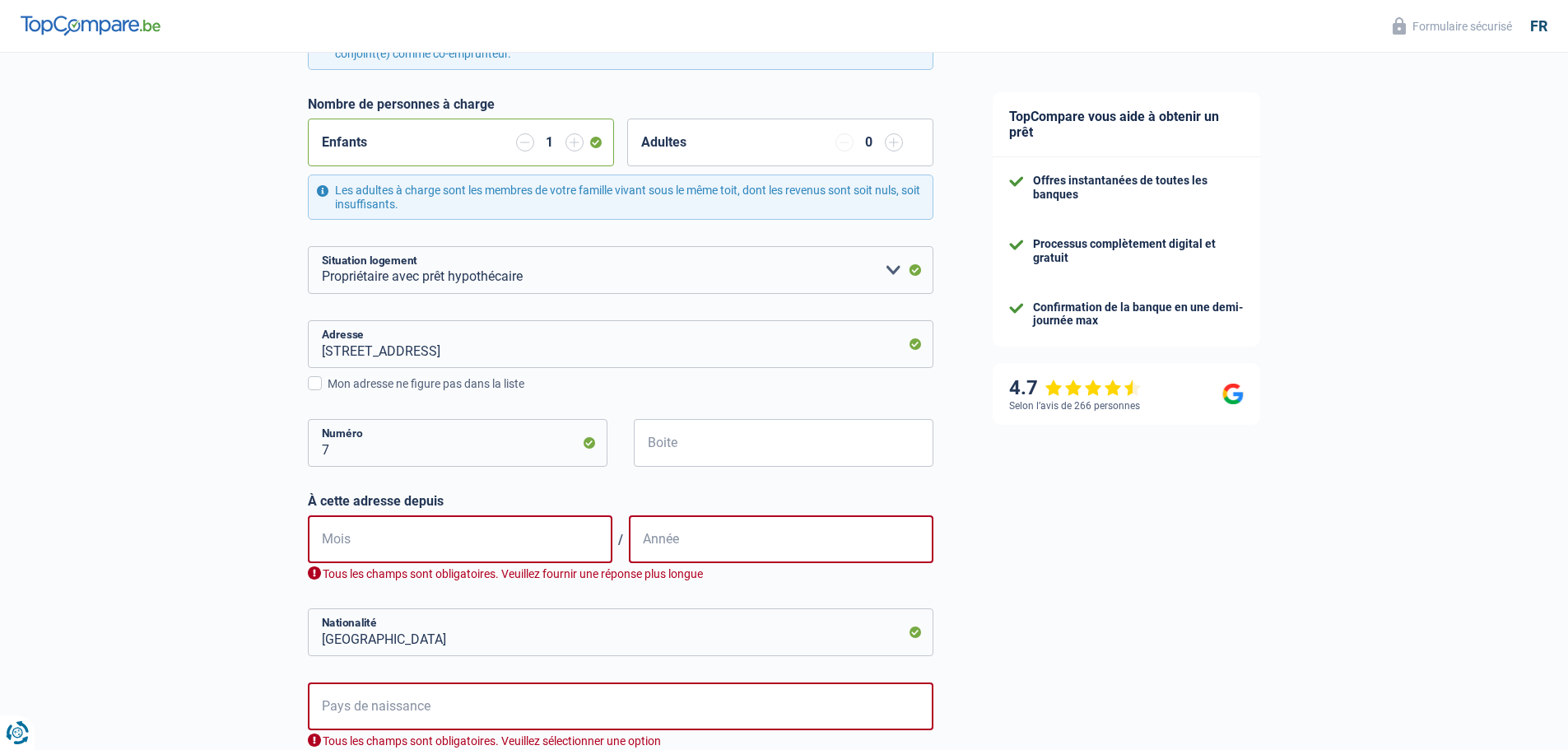
scroll to position [406, 0]
click at [405, 539] on input "Mois" at bounding box center [460, 538] width 304 height 48
type input "06"
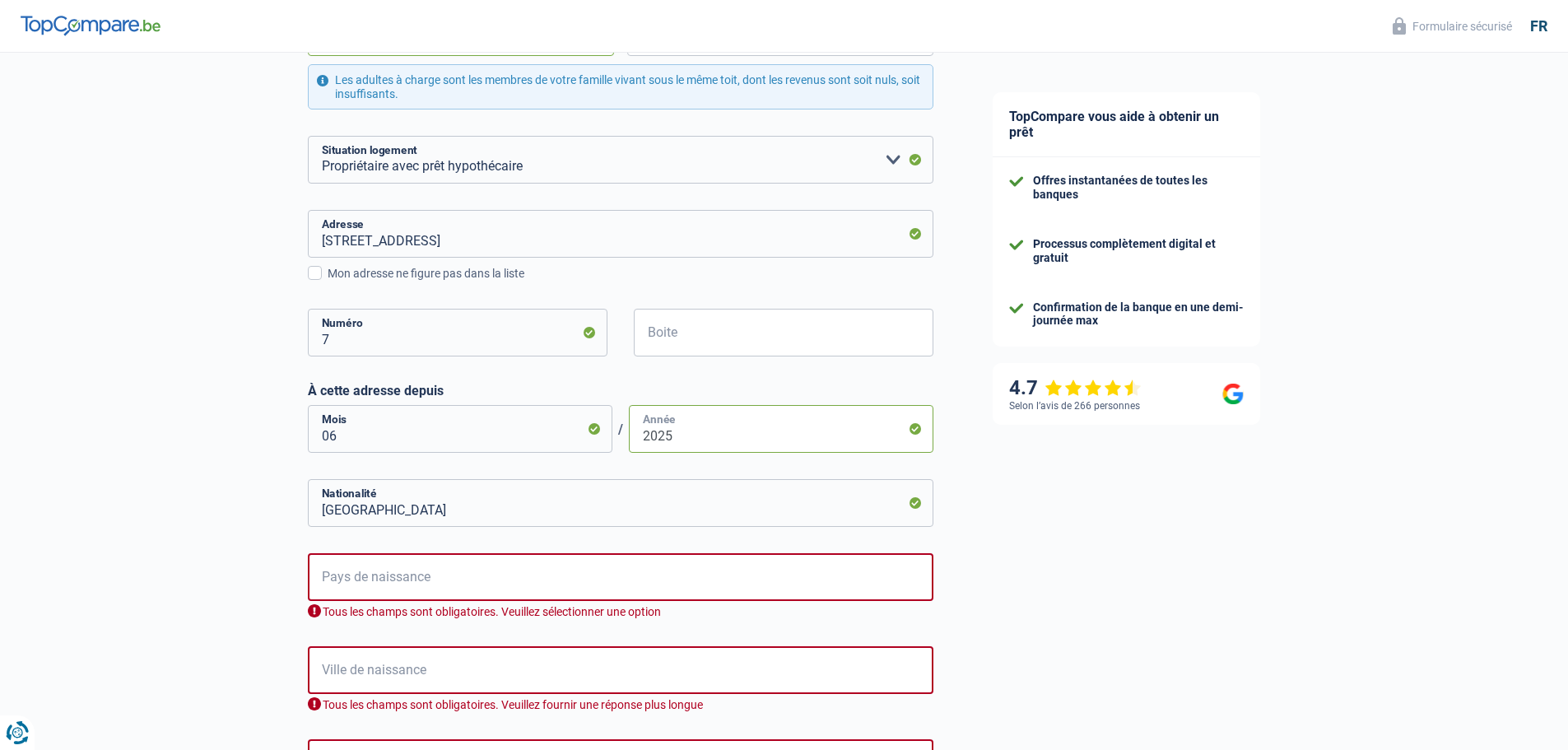
scroll to position [565, 0]
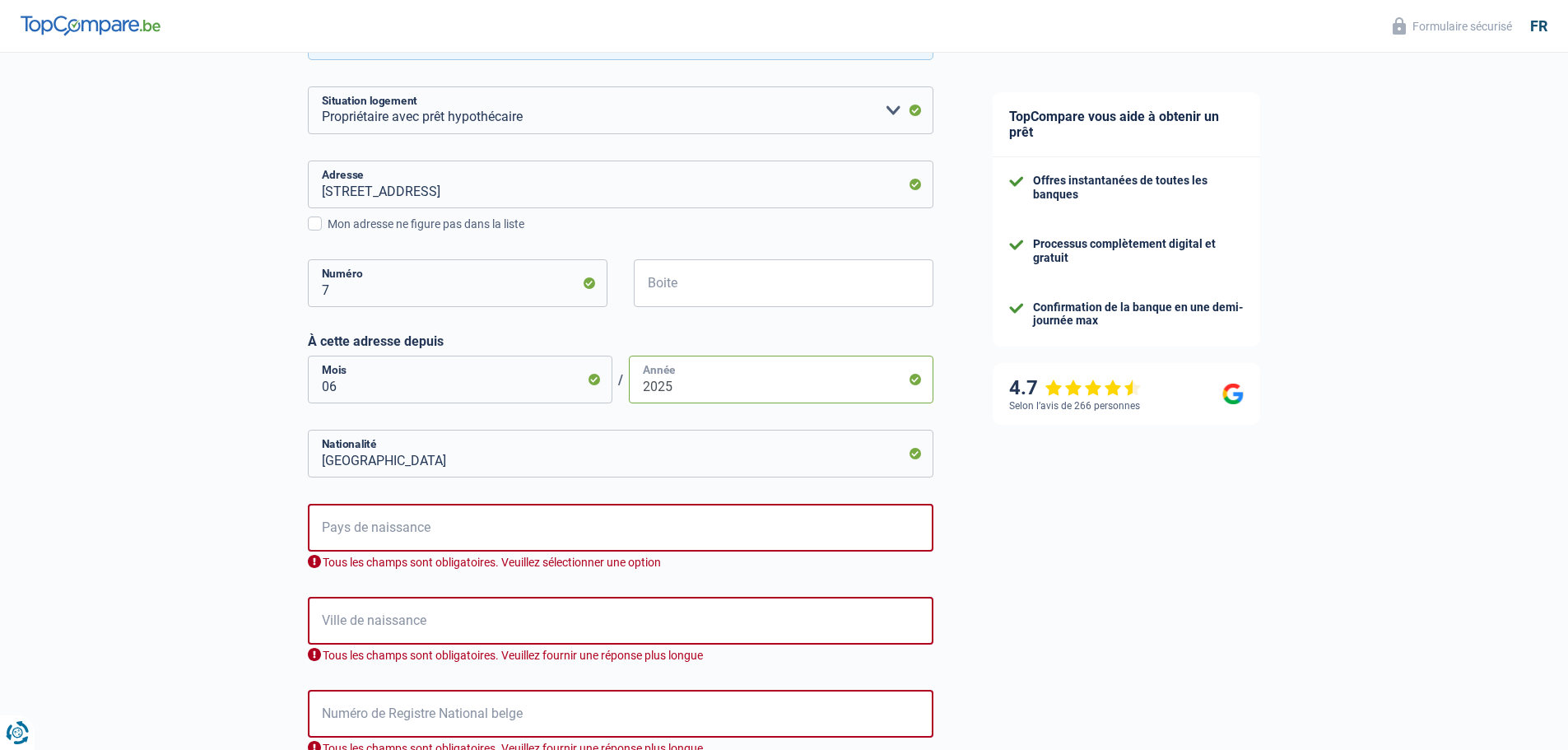
type input "2025"
click at [396, 530] on input "Pays de naissance" at bounding box center [621, 527] width 626 height 48
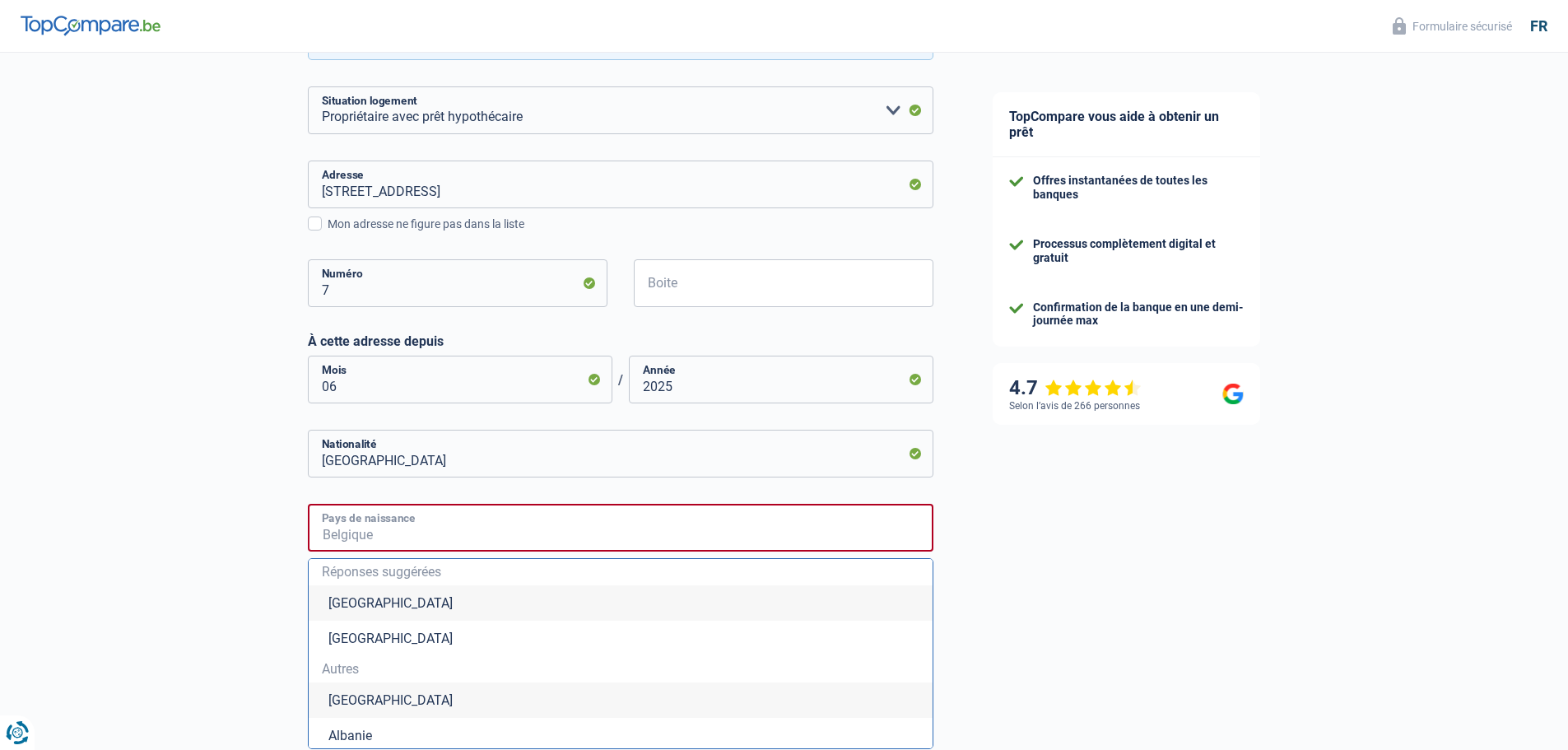
type input "b"
click at [379, 605] on li "Belgique" at bounding box center [621, 602] width 624 height 35
type input "Belgique"
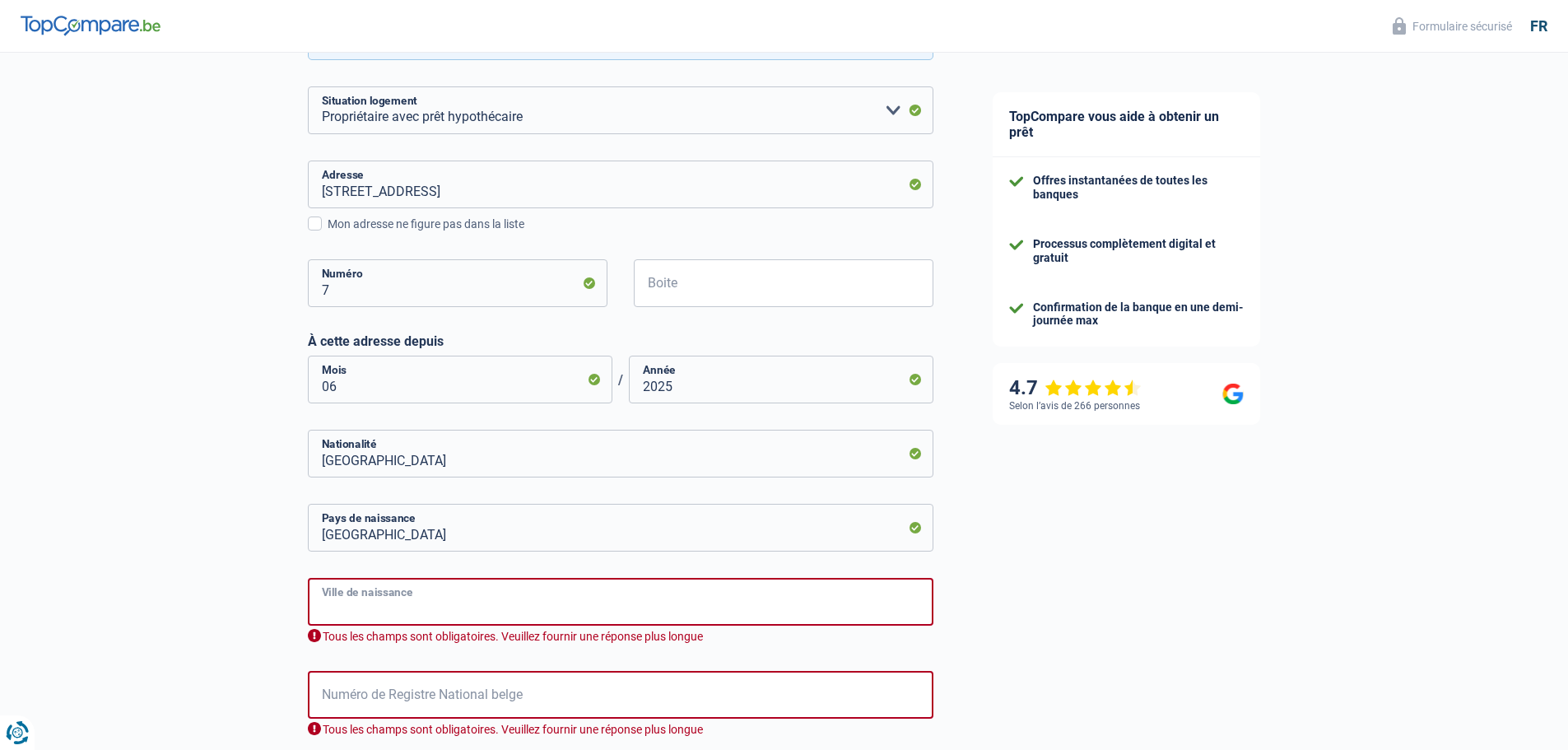
click at [391, 605] on input "Ville de naissance" at bounding box center [621, 601] width 626 height 48
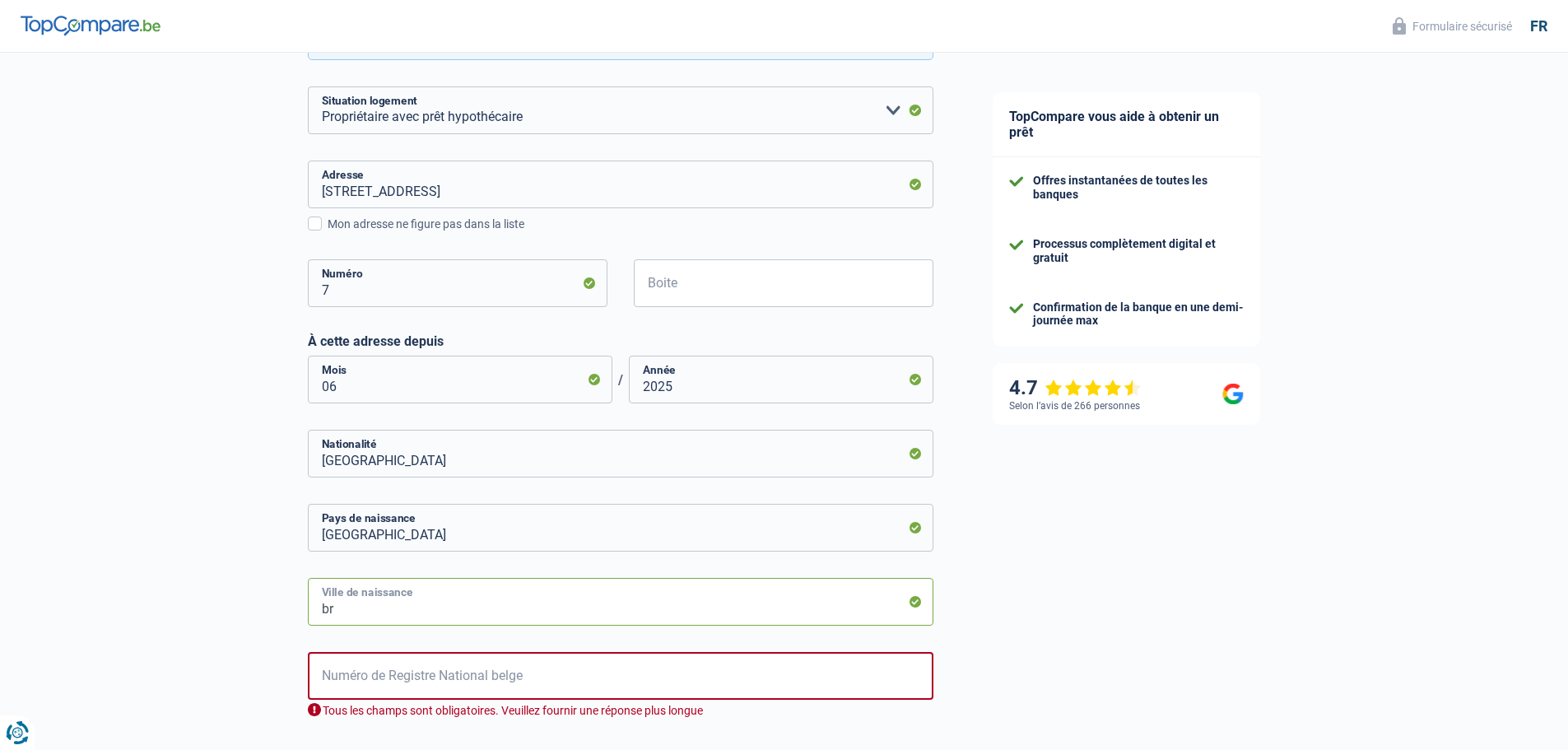
type input "b"
type input "Bruxelles"
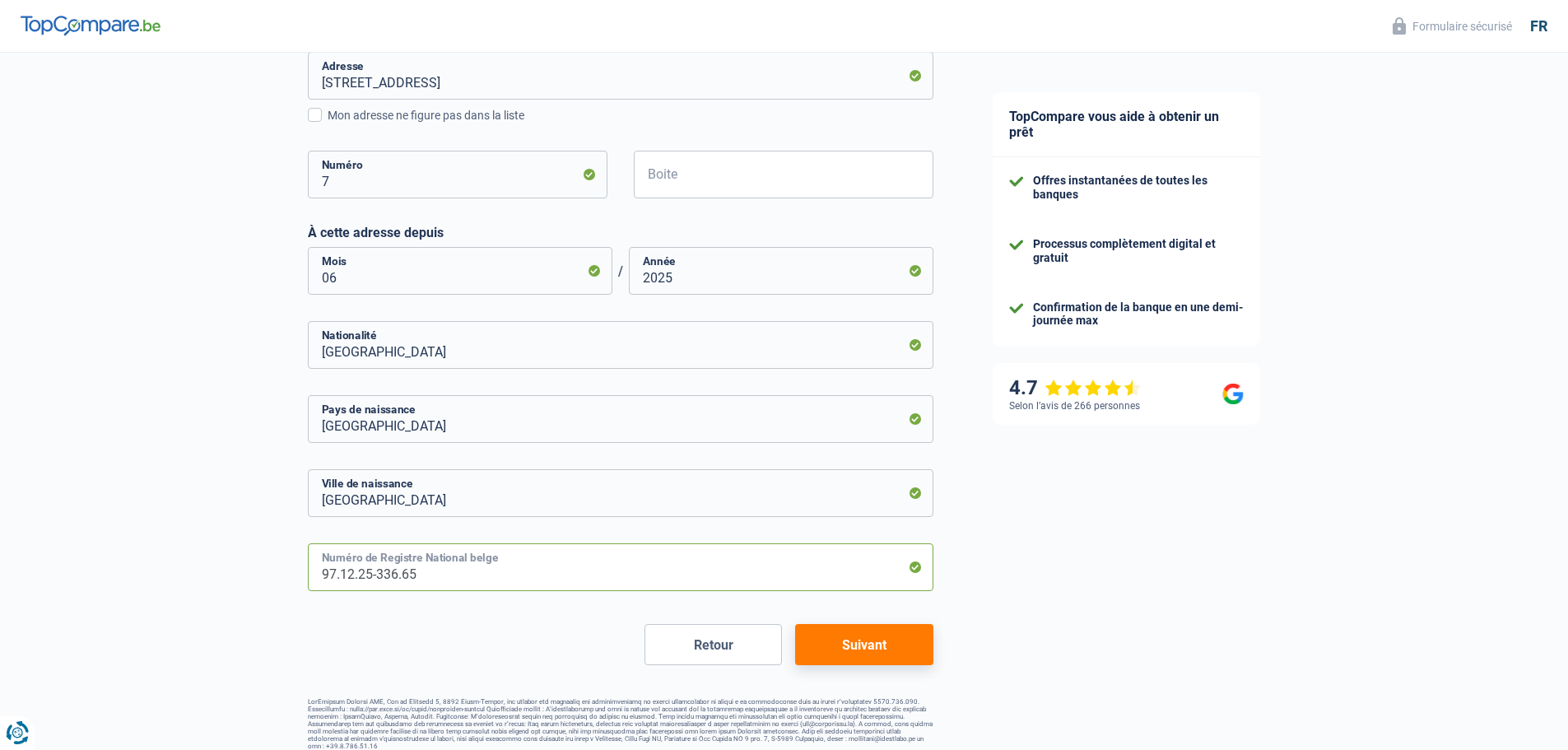
scroll to position [683, 0]
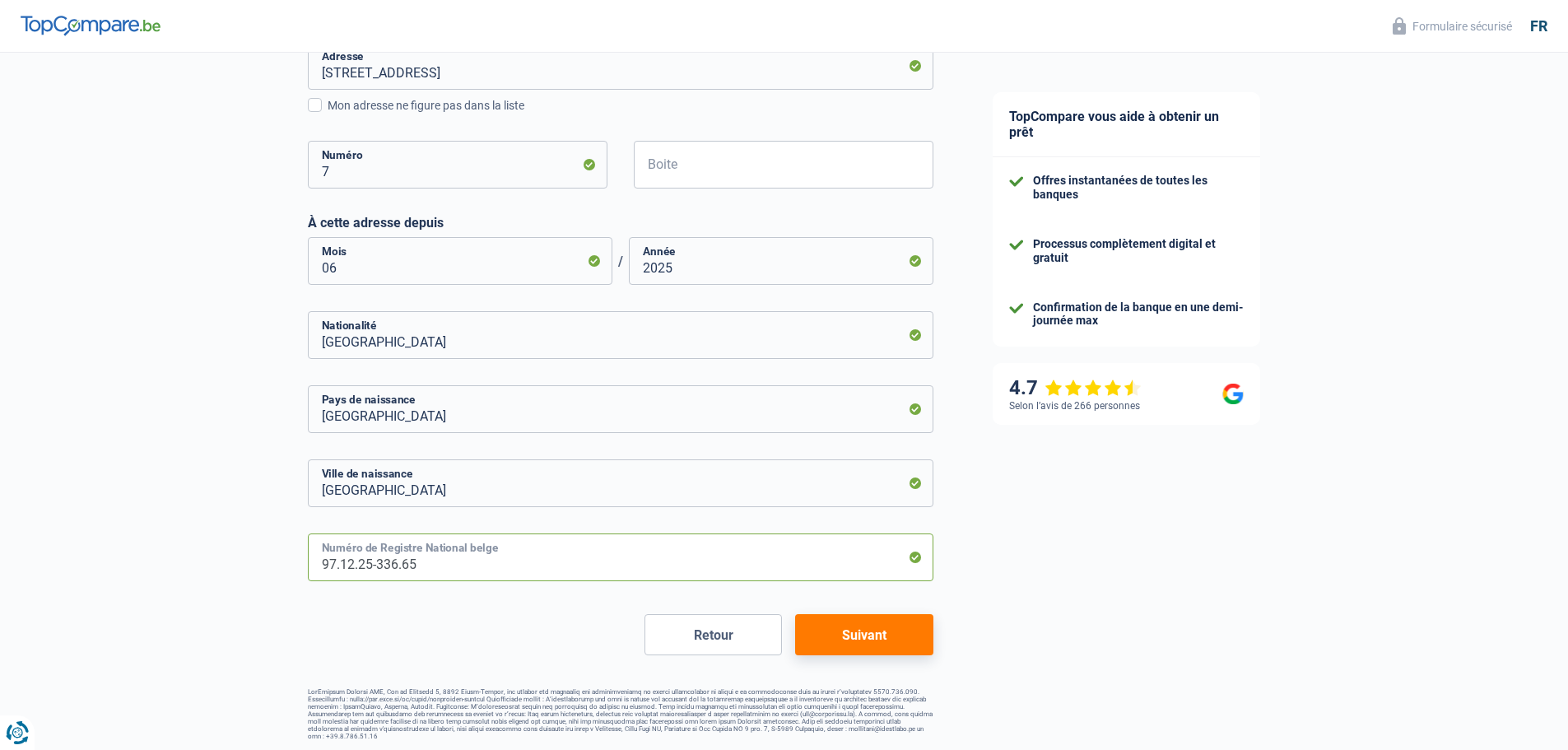
type input "97.12.25-336.65"
click at [830, 627] on button "Suivant" at bounding box center [864, 634] width 137 height 41
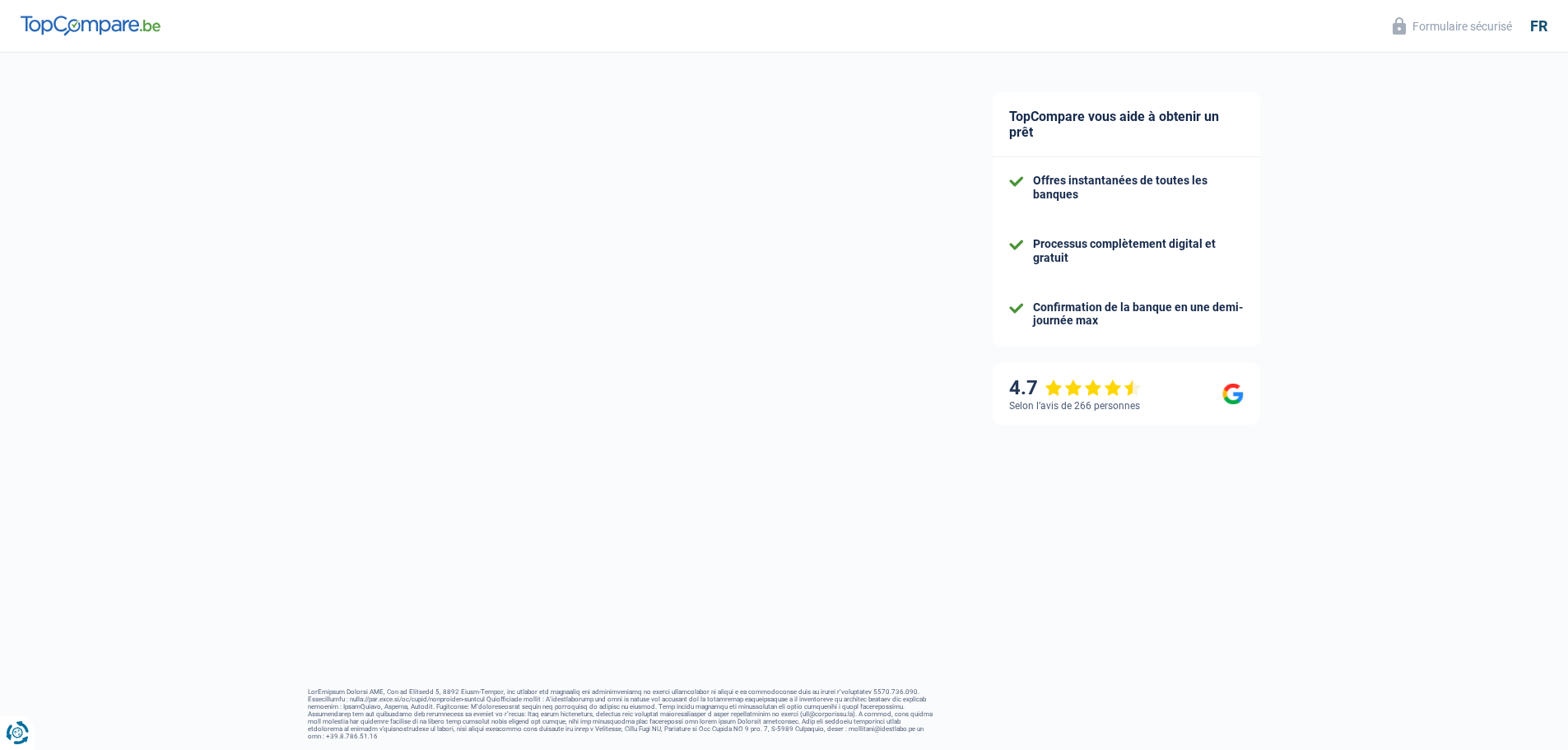
select select "familyAllowances"
select select "netSalary"
select select "mealVouchers"
select select "mortgage"
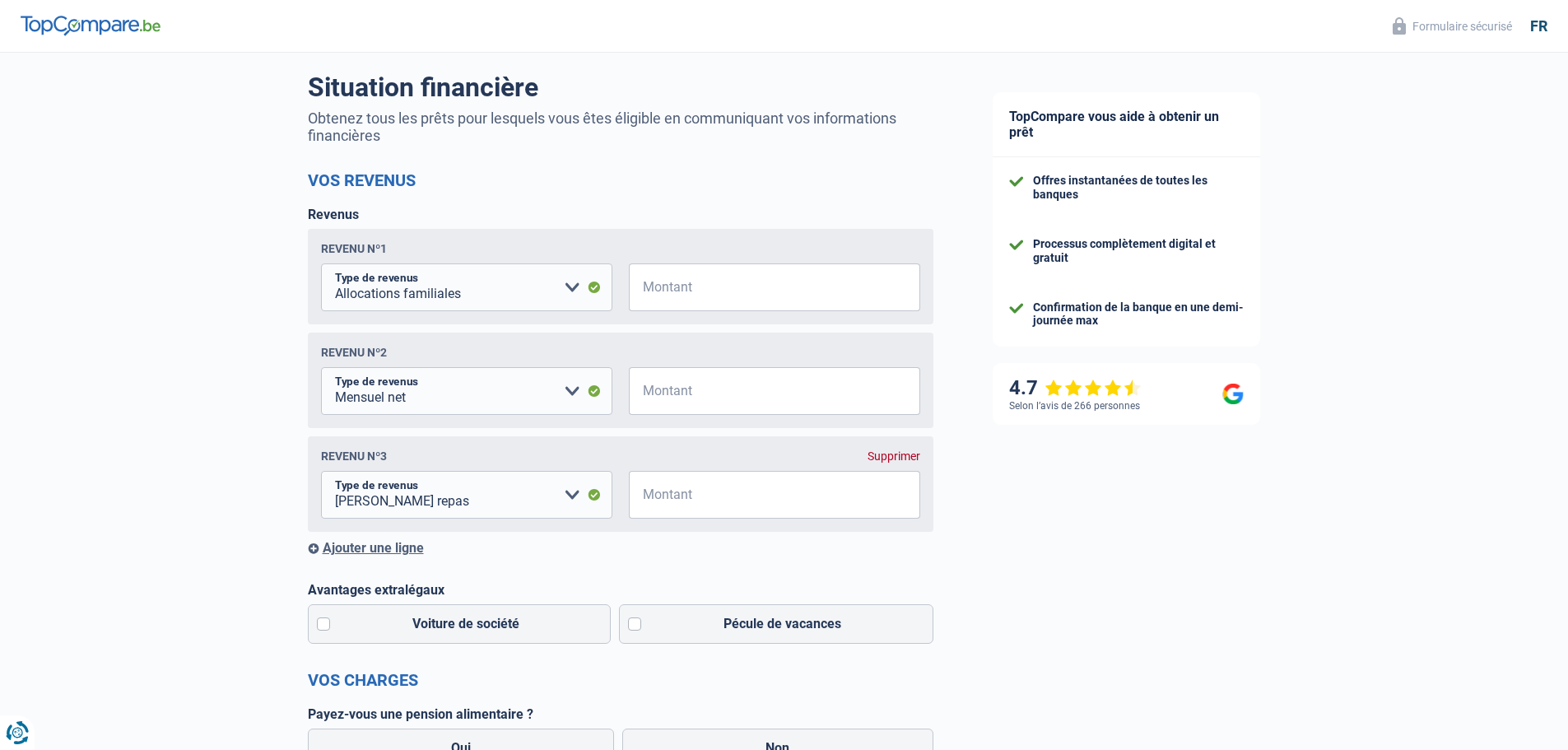
scroll to position [115, 0]
click at [705, 281] on input "Montant" at bounding box center [785, 287] width 271 height 48
type input "259"
click at [682, 397] on input "Montant" at bounding box center [785, 390] width 271 height 48
type input "2.500"
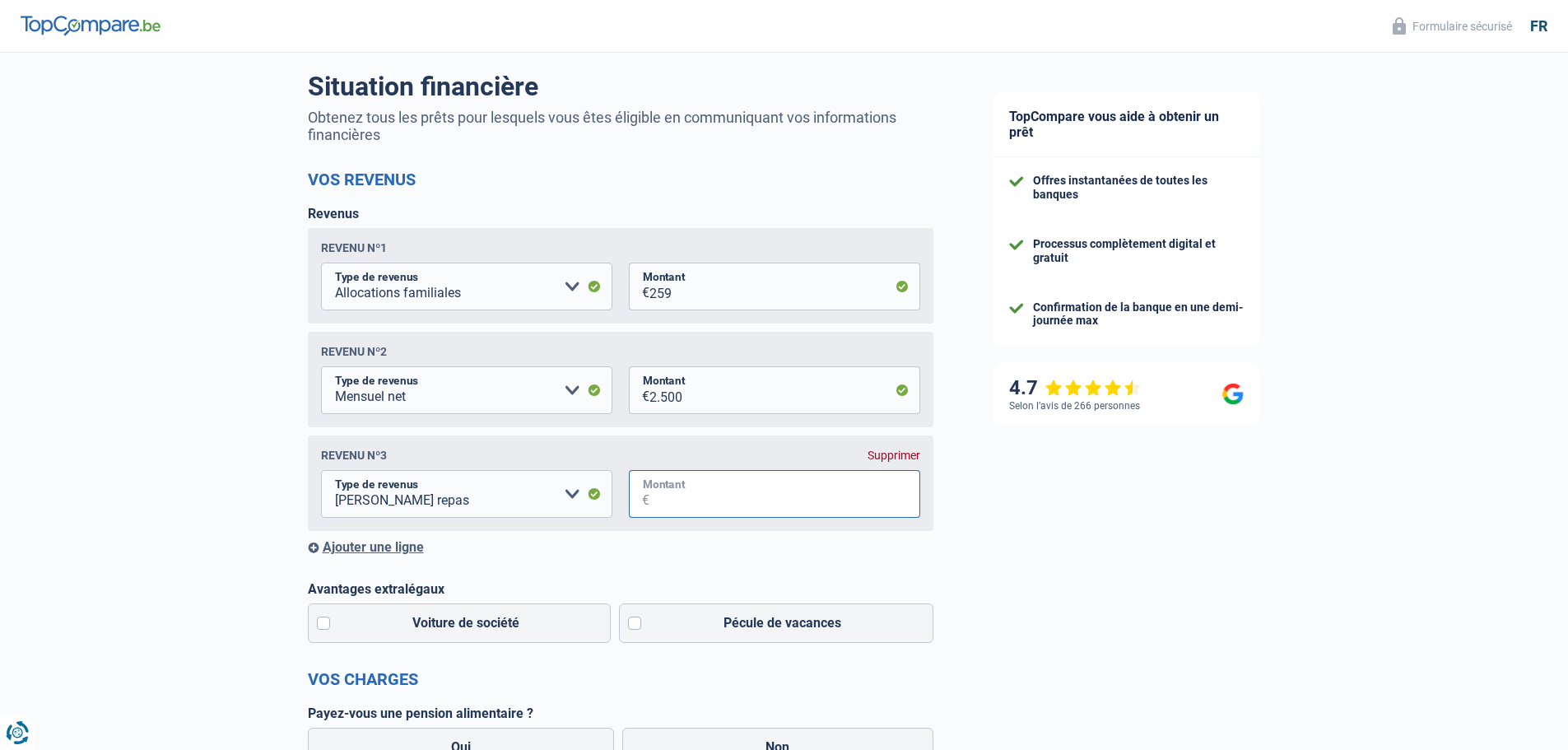
click at [718, 498] on input "Montant" at bounding box center [785, 494] width 271 height 48
type input "0"
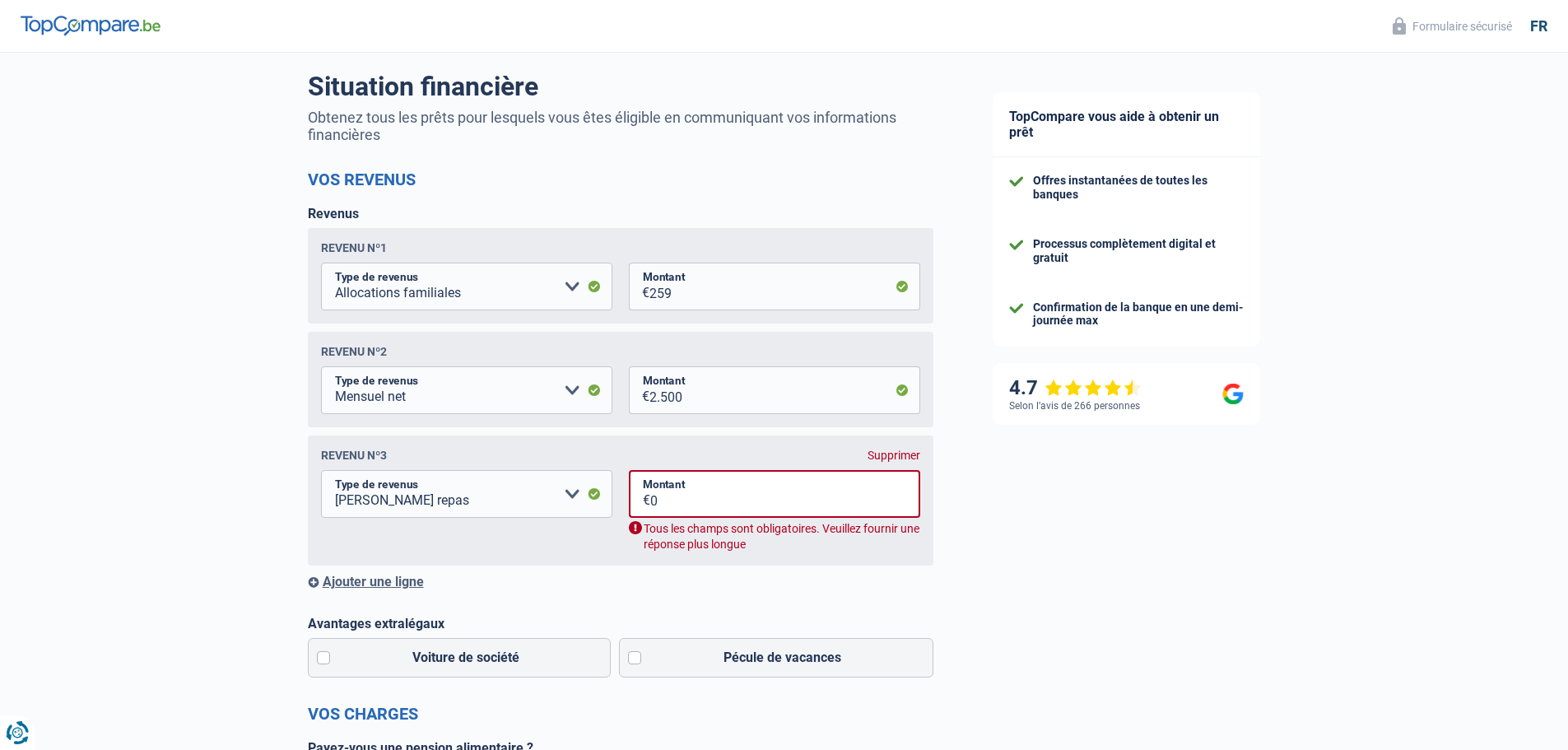
click at [717, 502] on input "0" at bounding box center [785, 494] width 270 height 48
click at [891, 458] on div "Supprimer" at bounding box center [893, 456] width 53 height 13
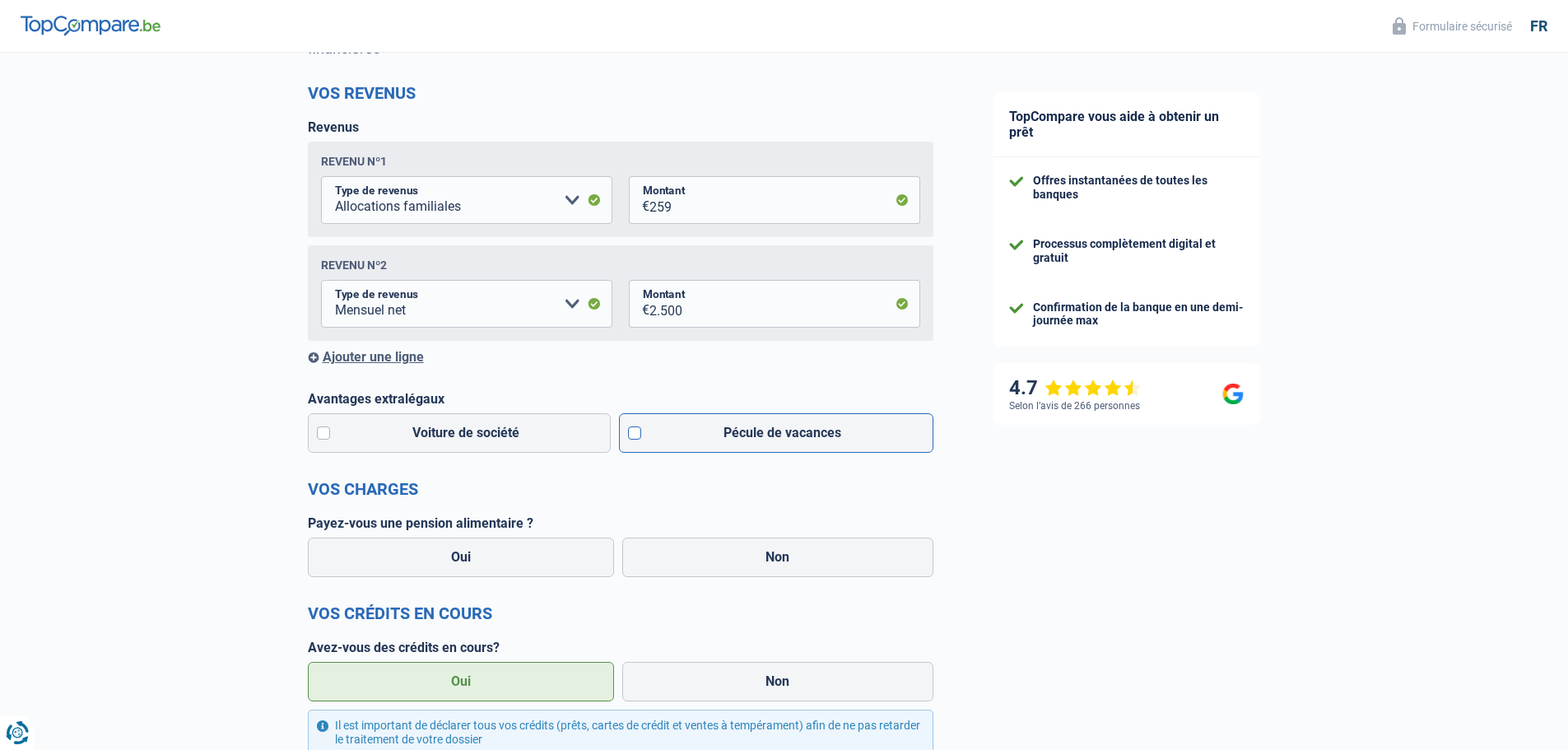
scroll to position [200, 0]
click at [710, 571] on label "Non" at bounding box center [778, 557] width 311 height 39
click at [710, 571] on input "Non" at bounding box center [778, 557] width 311 height 39
radio input "true"
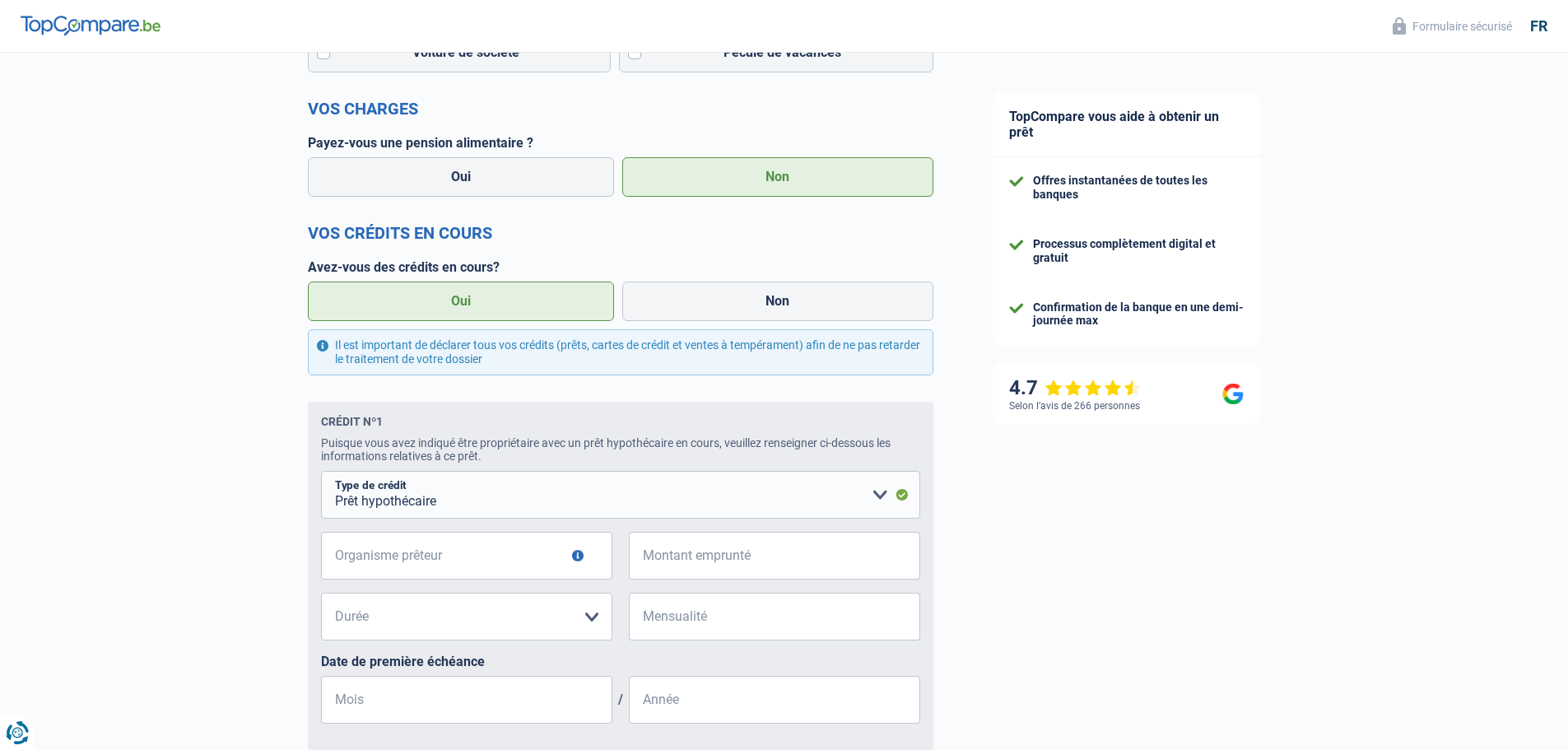
scroll to position [584, 0]
click at [496, 573] on input "Organisme prêteur" at bounding box center [467, 553] width 292 height 48
type input "Record"
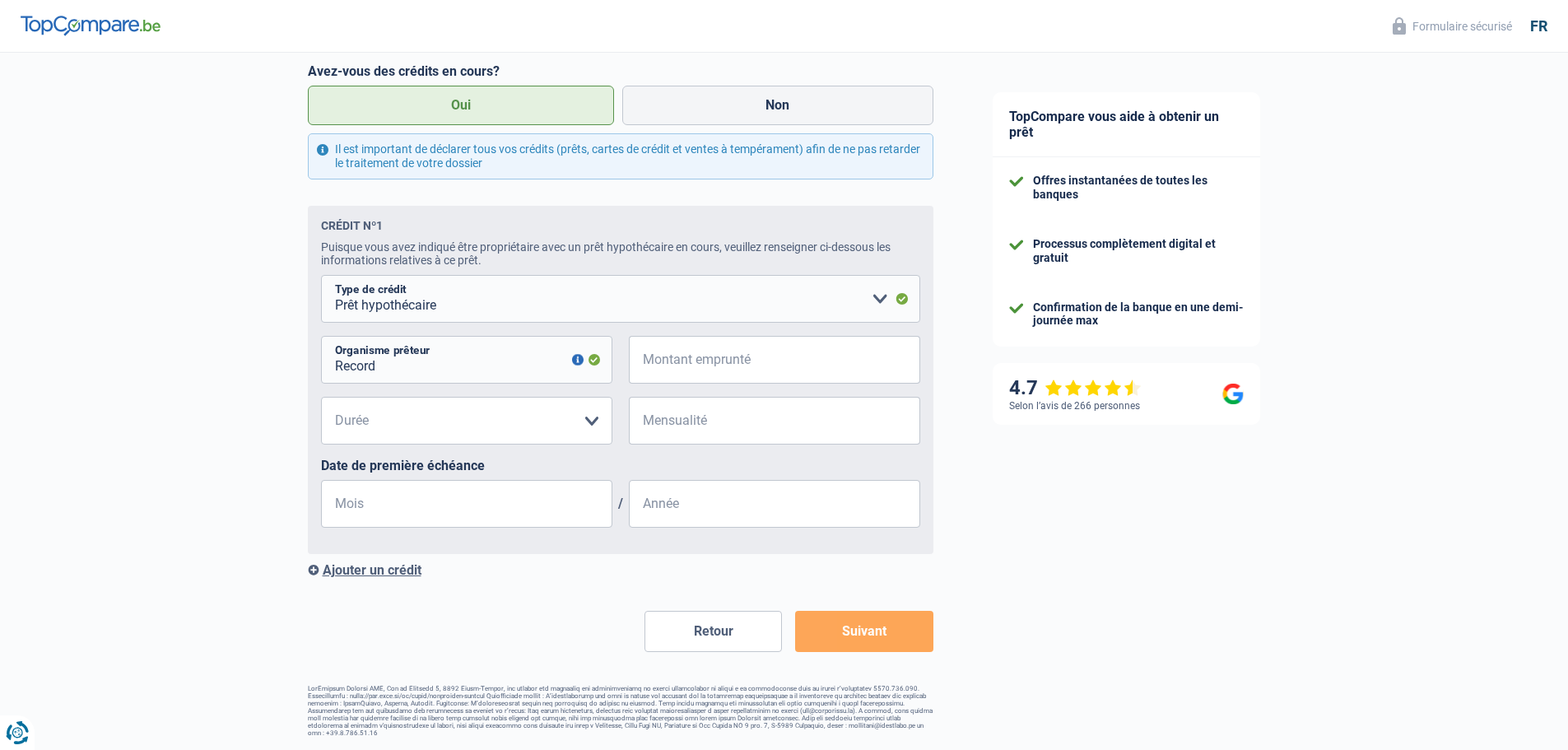
click at [691, 637] on button "Retour" at bounding box center [713, 631] width 137 height 41
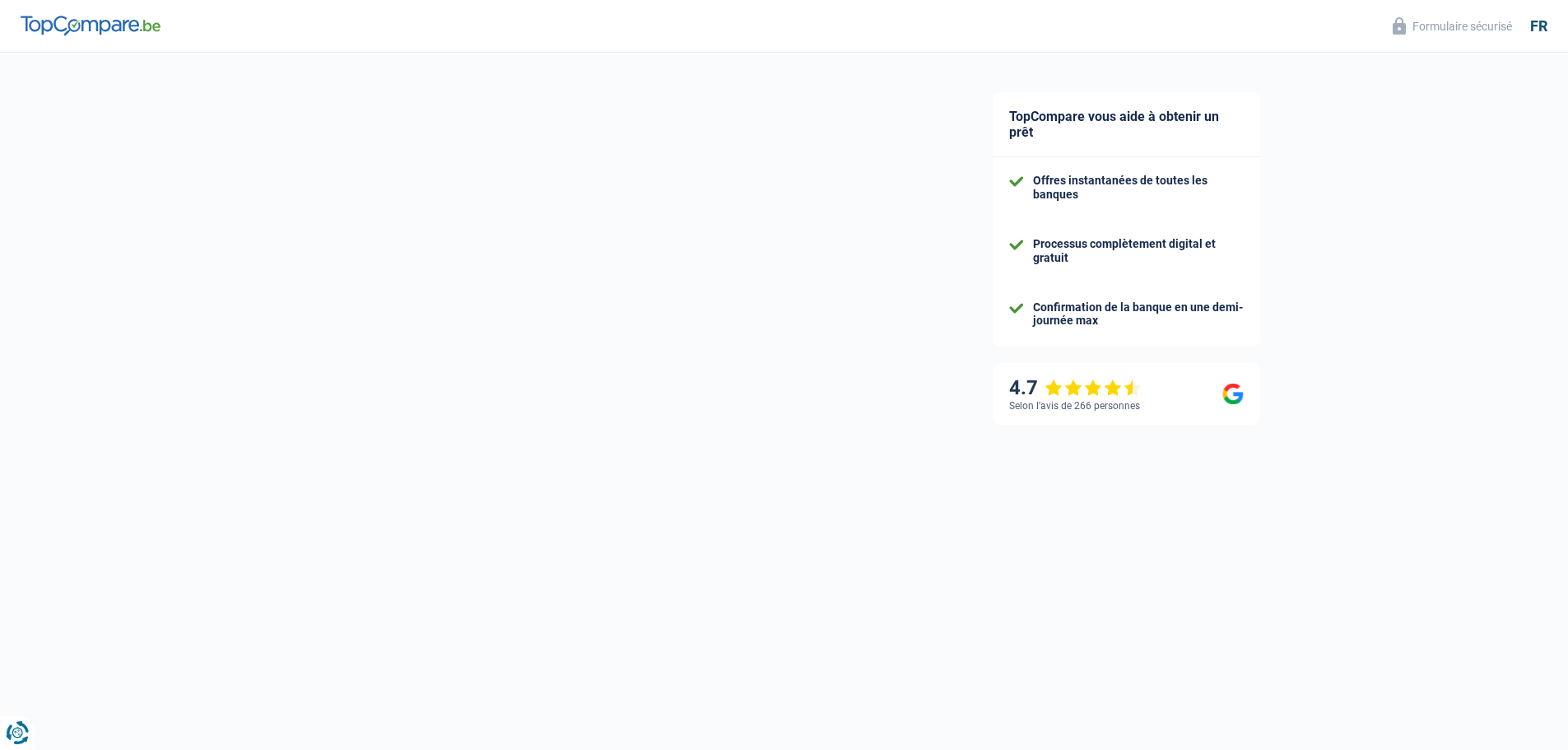
select select "married"
select select "ownerWithMortgage"
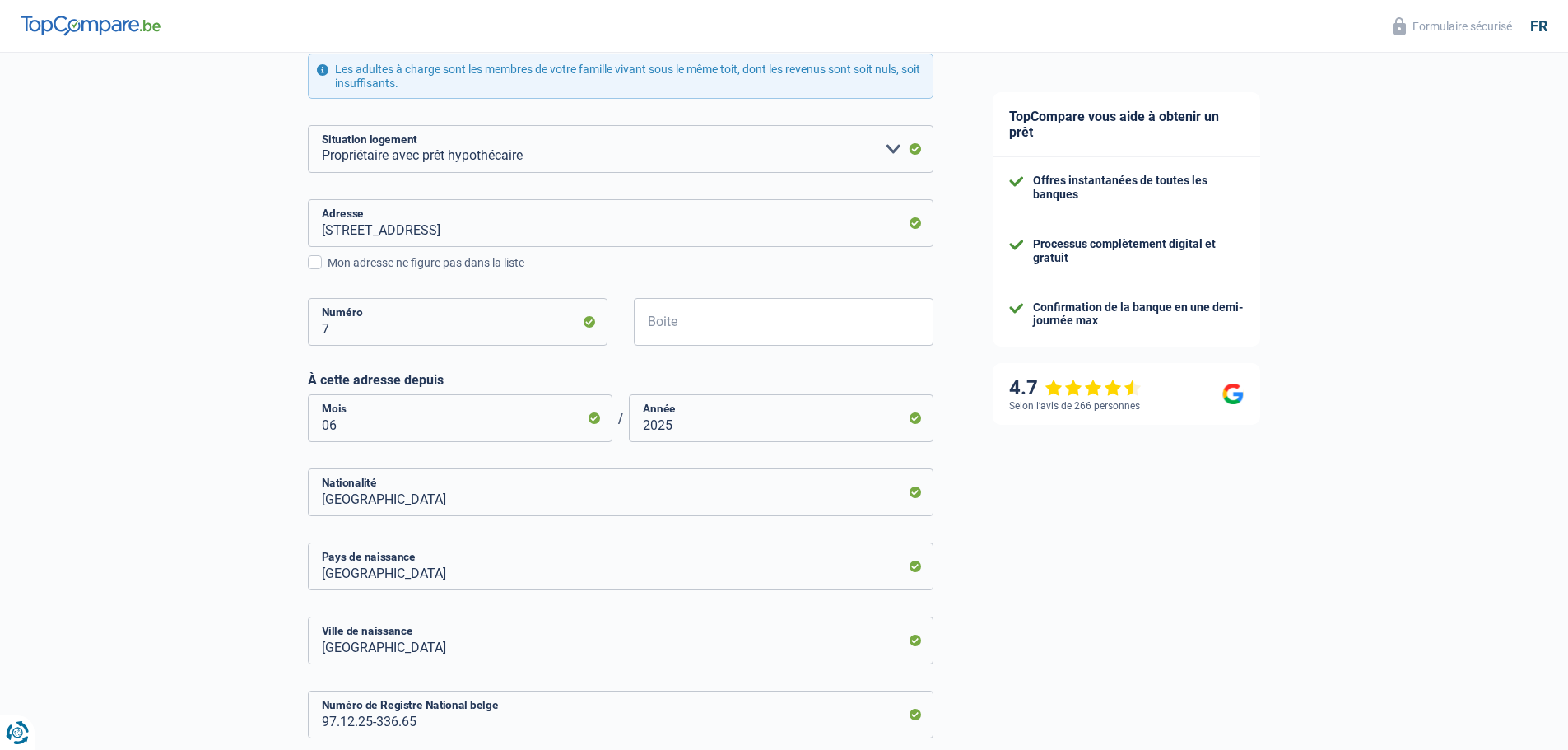
scroll to position [686, 0]
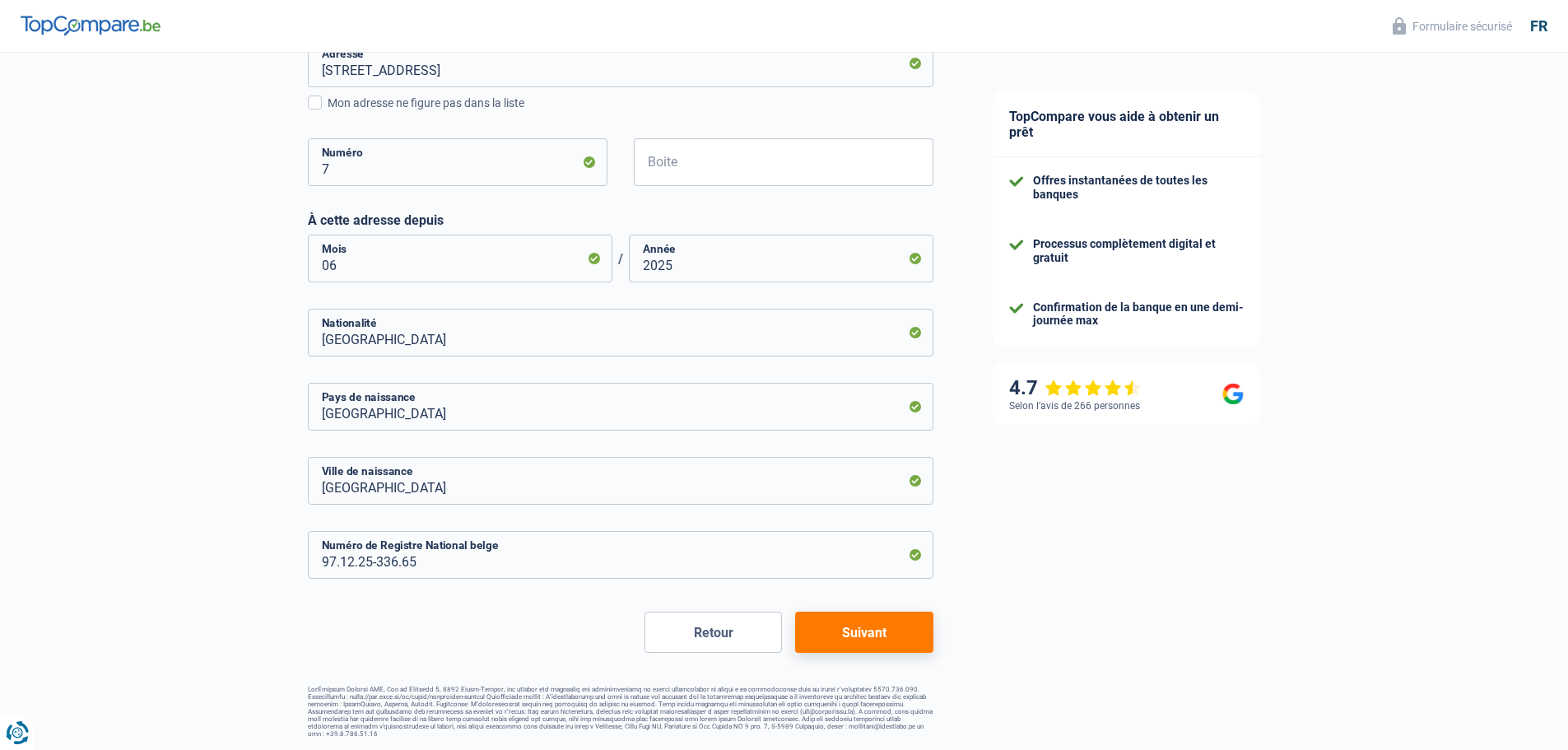
click at [733, 643] on button "Retour" at bounding box center [713, 631] width 137 height 41
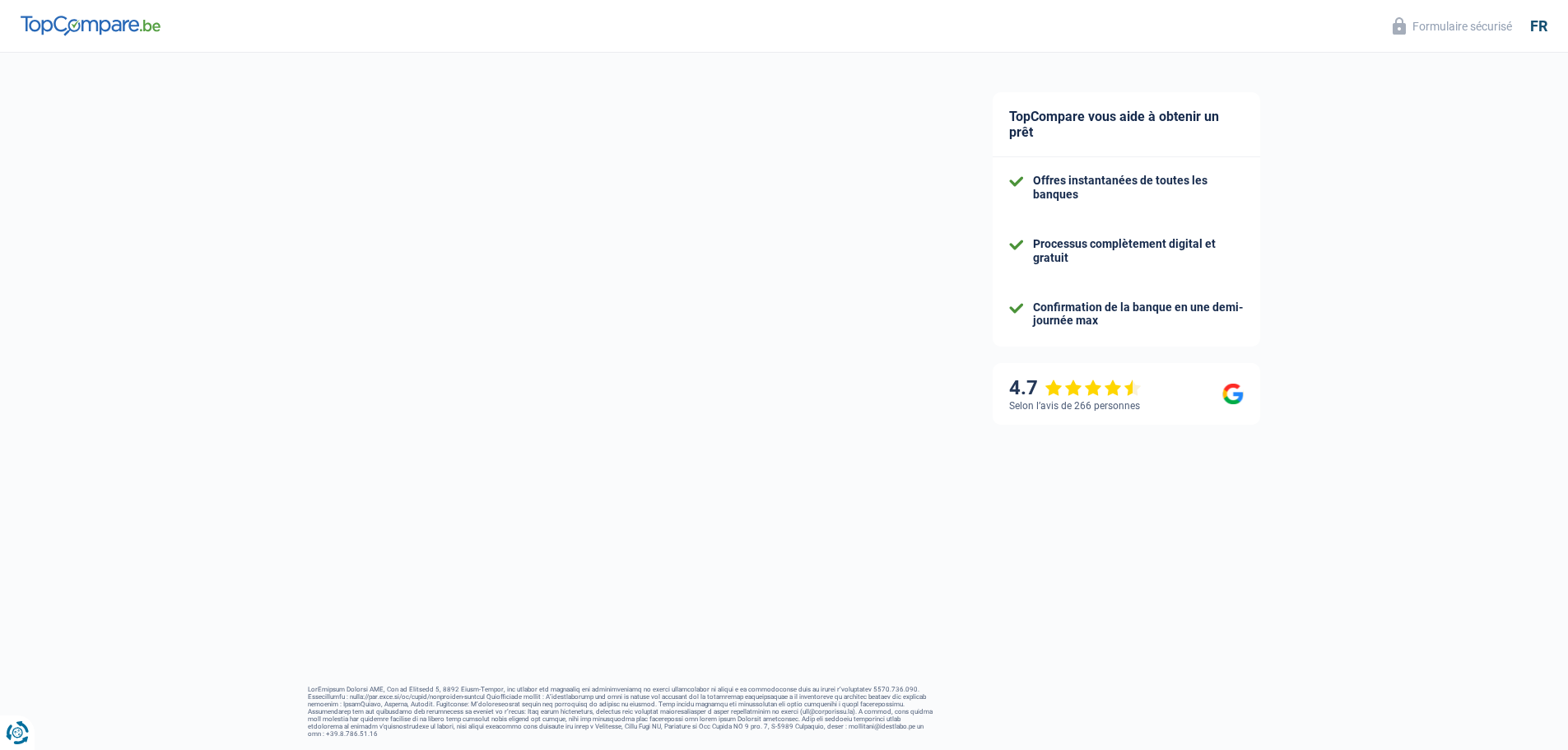
select select "privateEmployee"
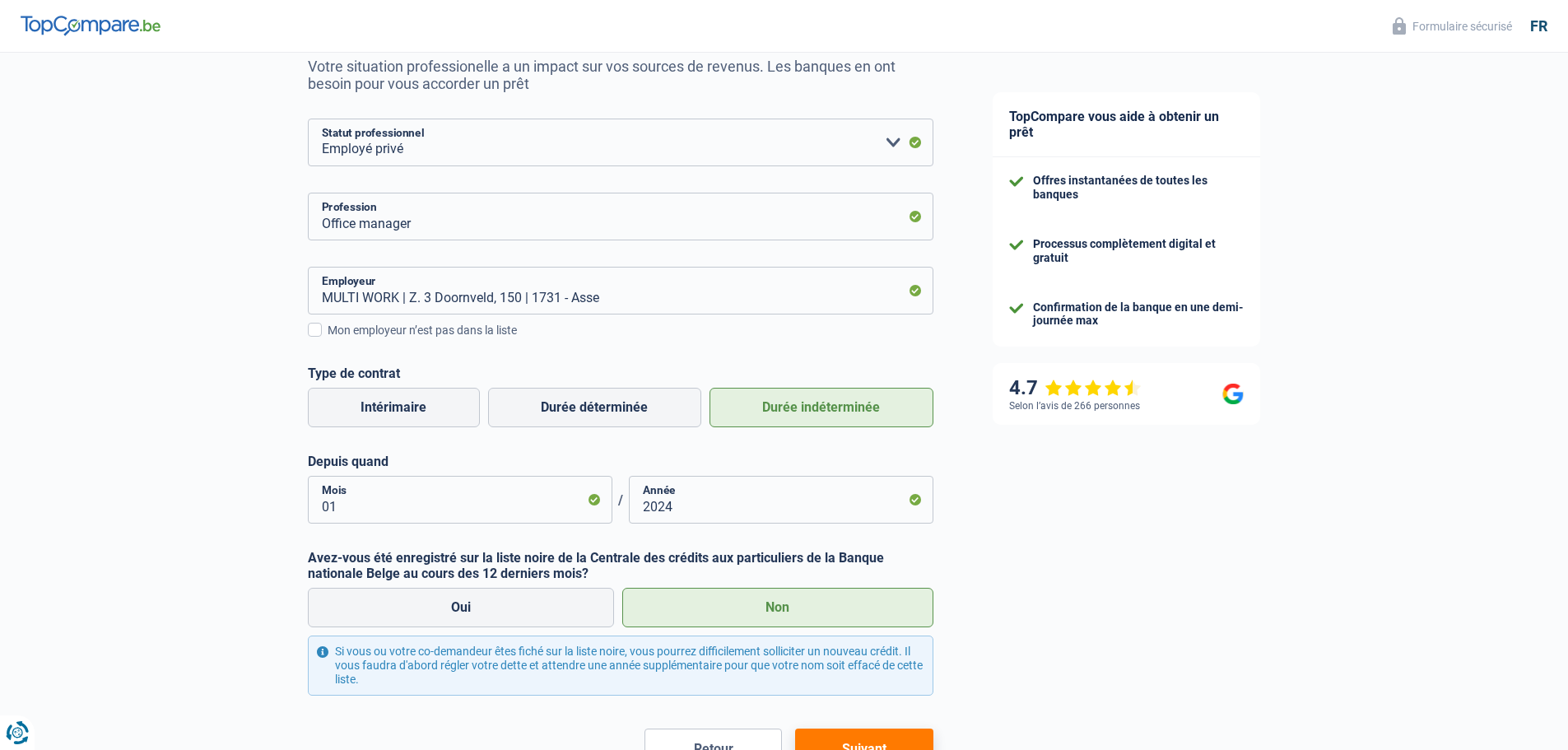
scroll to position [283, 0]
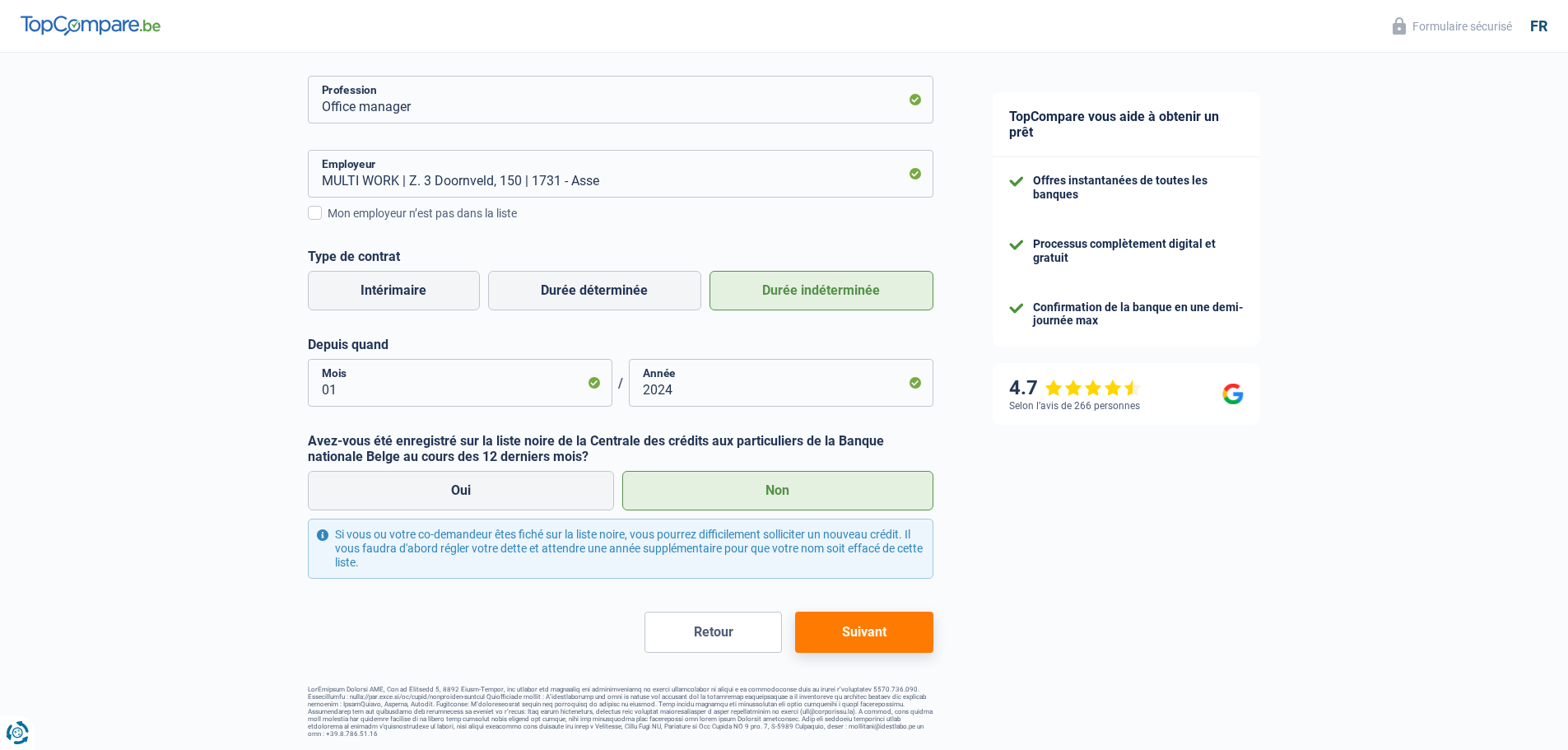
click at [734, 637] on button "Retour" at bounding box center [713, 631] width 137 height 41
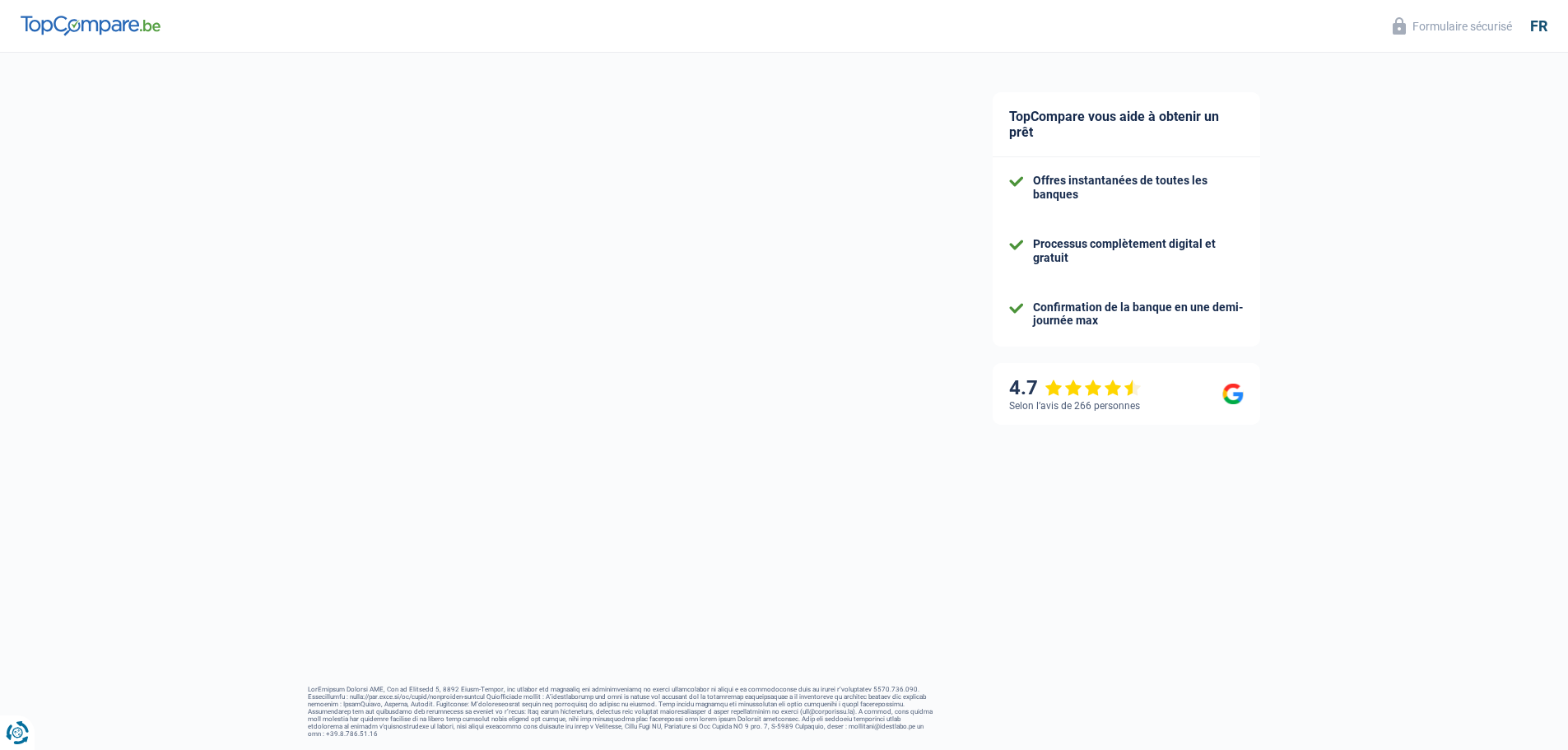
select select "32"
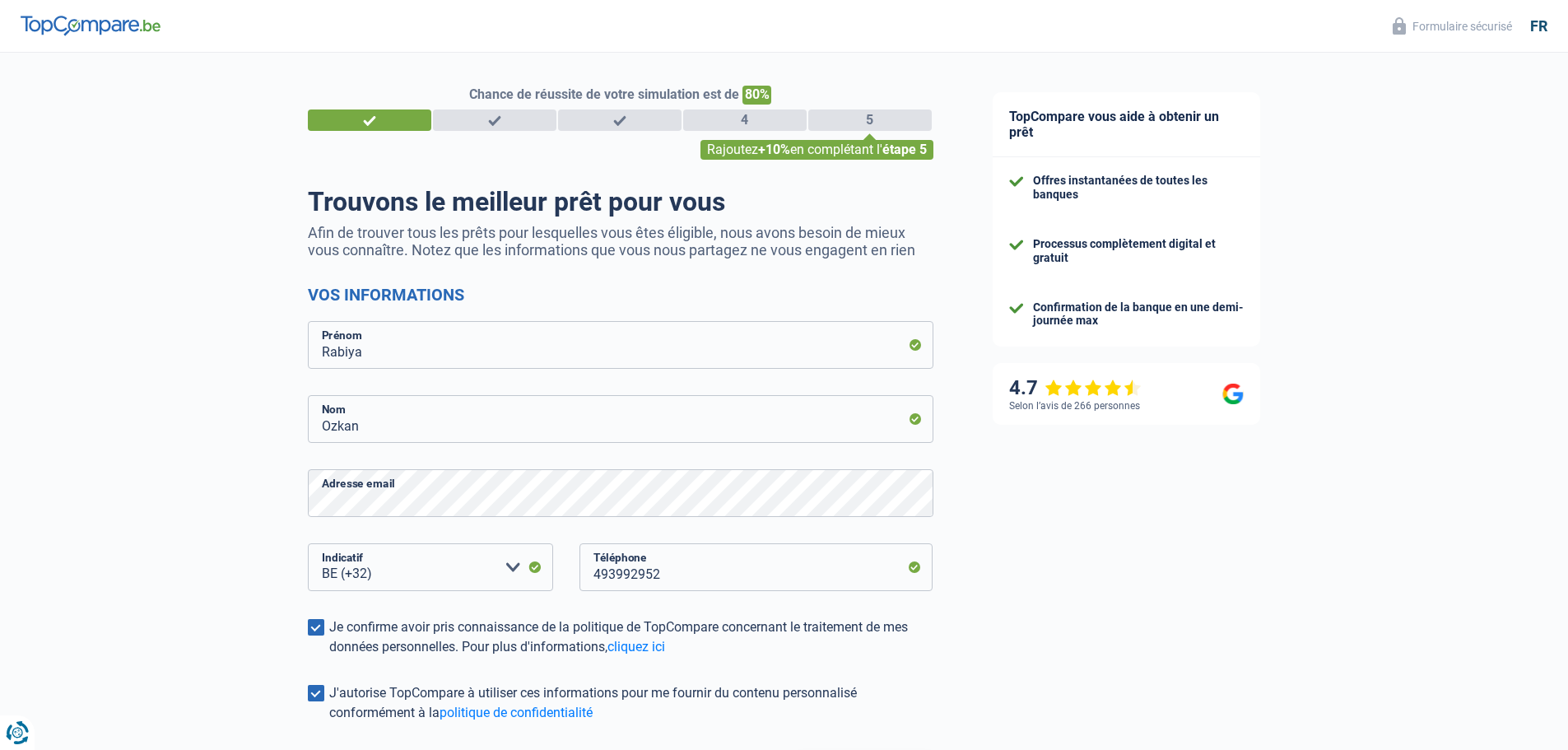
select select "privateEmployee"
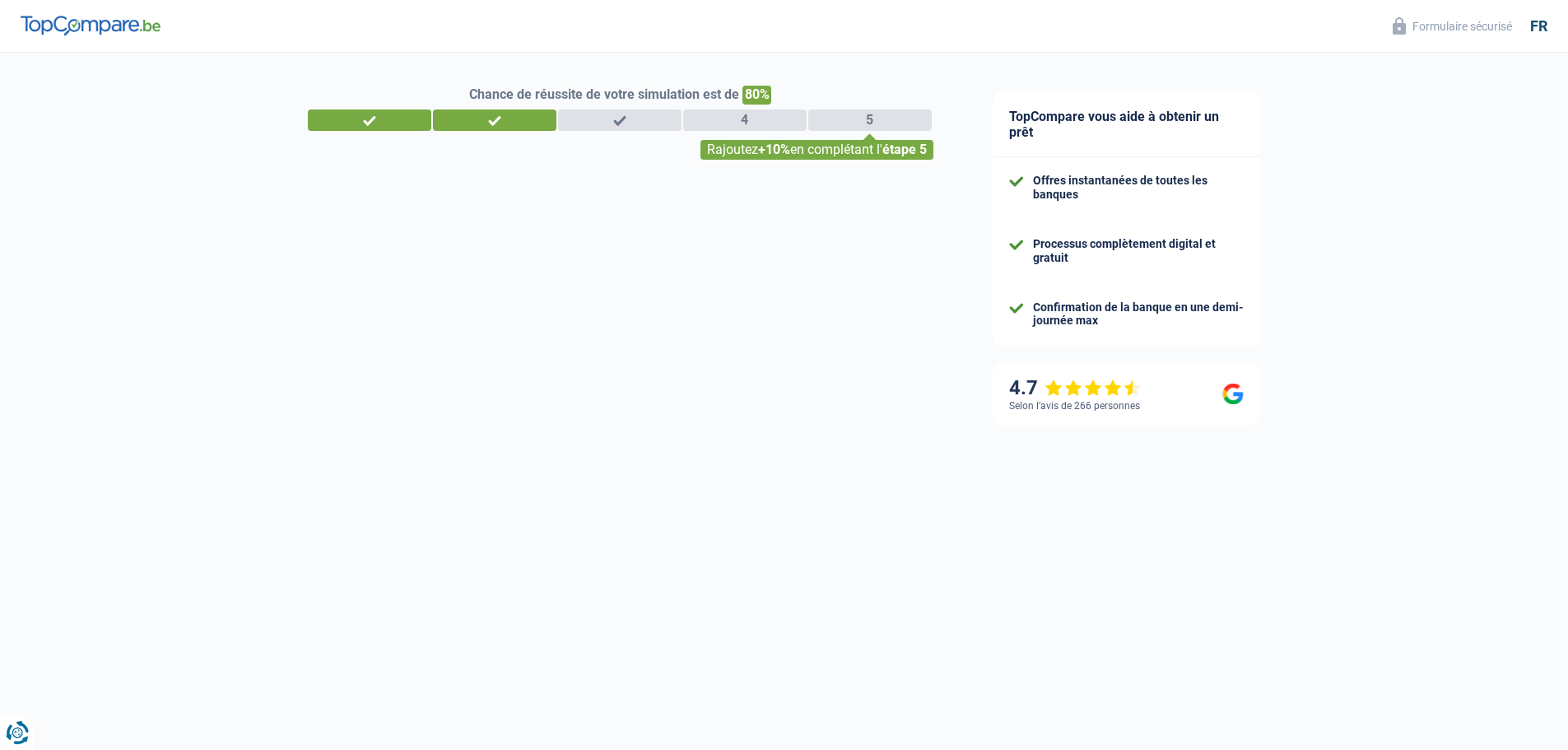
select select "married"
select select "ownerWithMortgage"
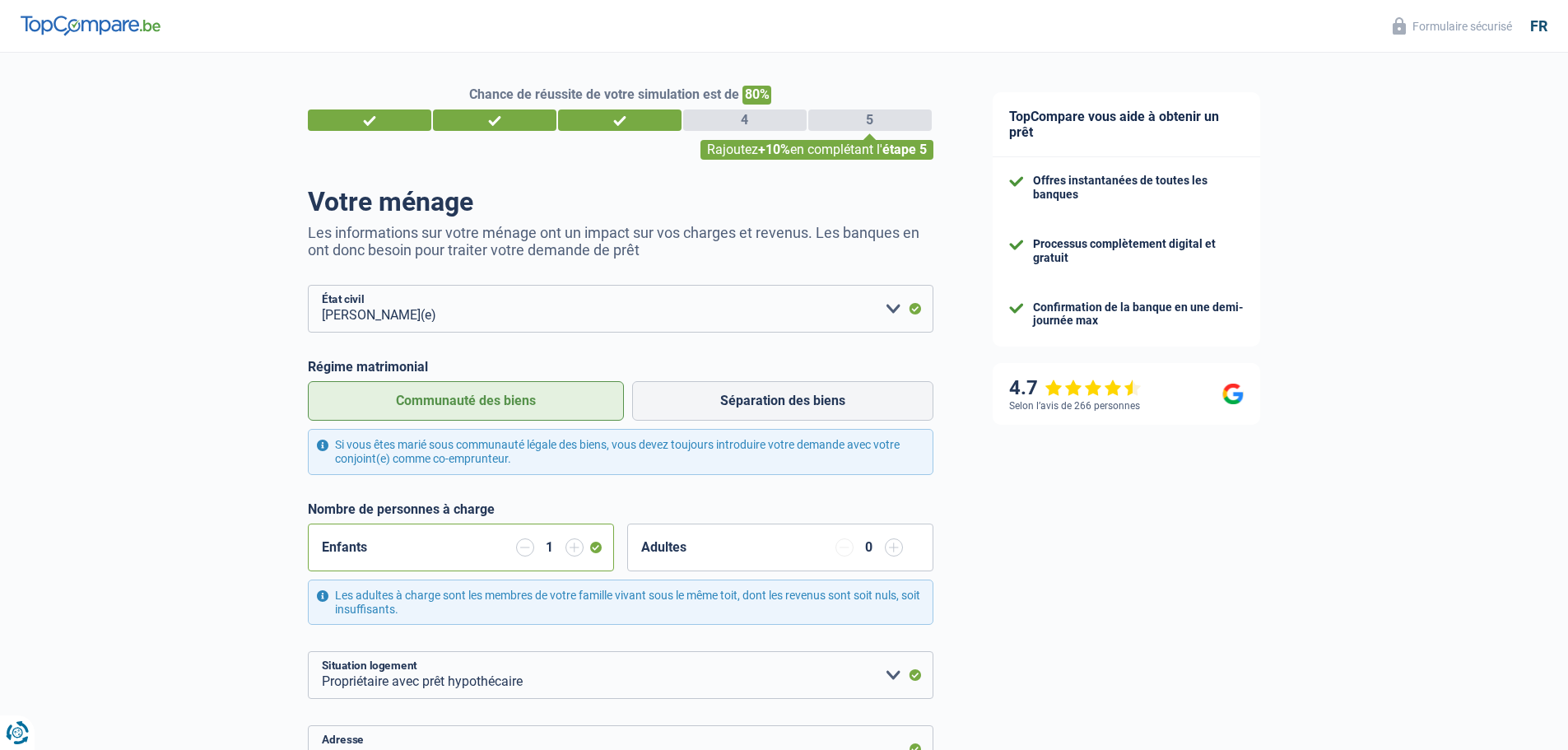
select select "familyAllowances"
select select "netSalary"
select select "mortgage"
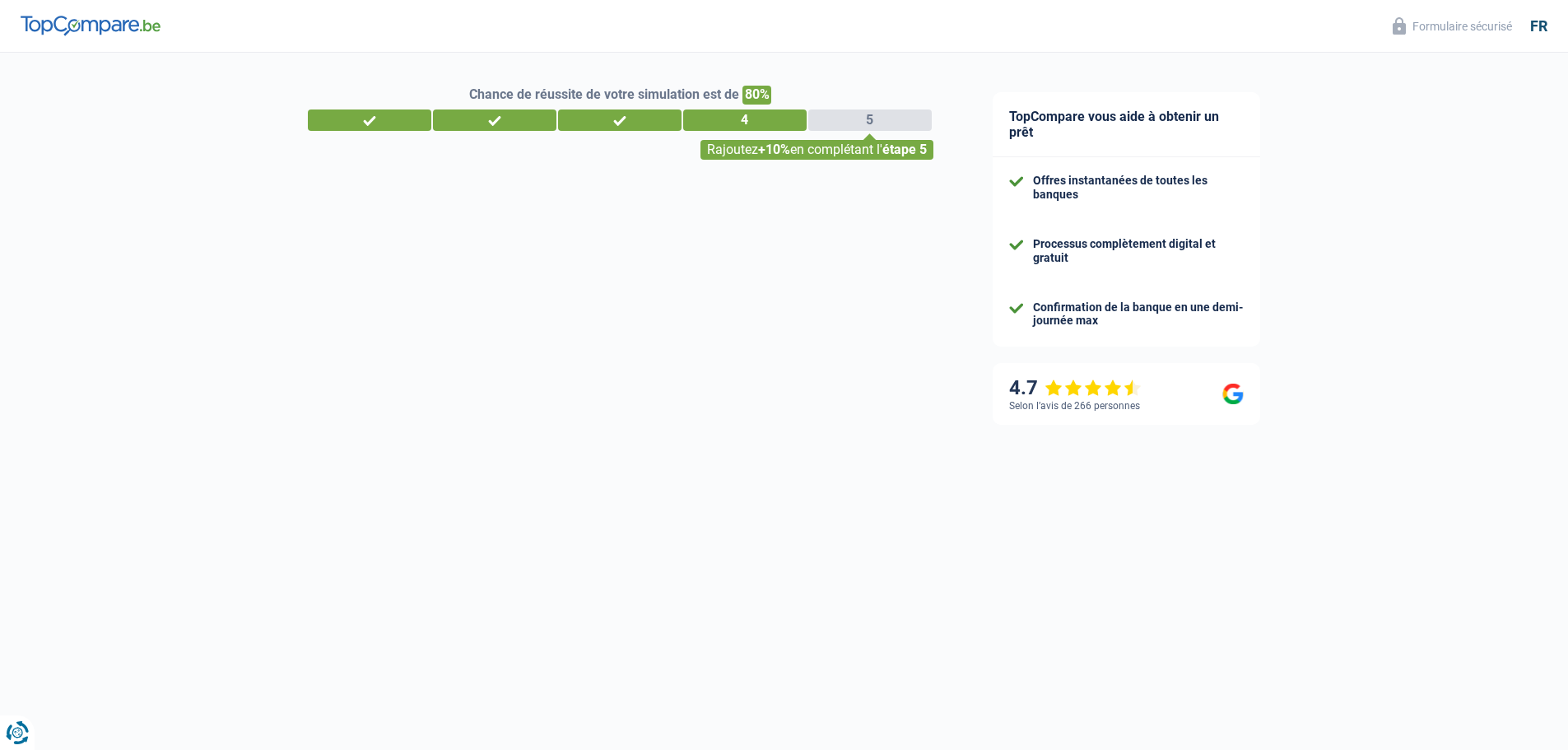
select select "married"
select select "ownerWithMortgage"
select select "privateEmployee"
select select "32"
